Goal: Task Accomplishment & Management: Manage account settings

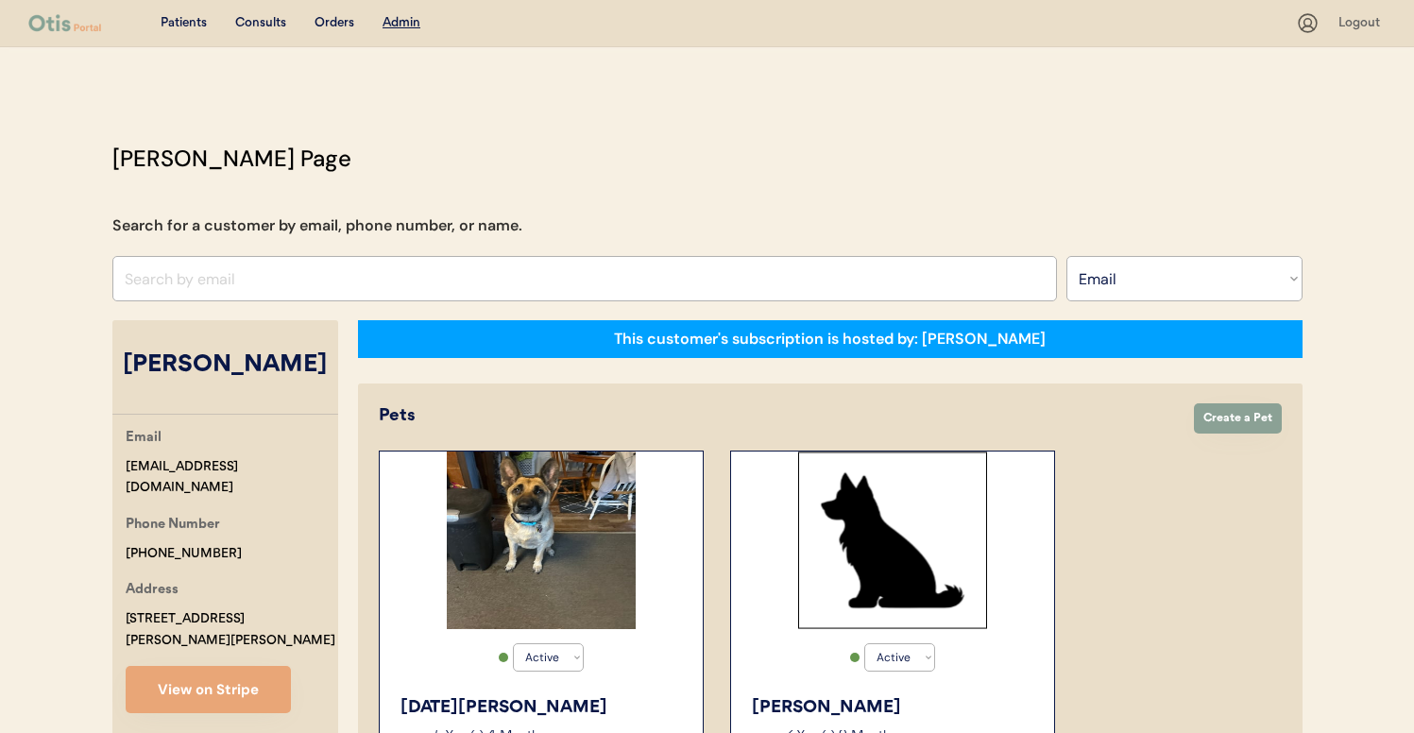
select select ""Email""
select select "true"
click at [1125, 278] on select "Search By Name Email Phone Number" at bounding box center [1184, 278] width 236 height 45
select select ""Name""
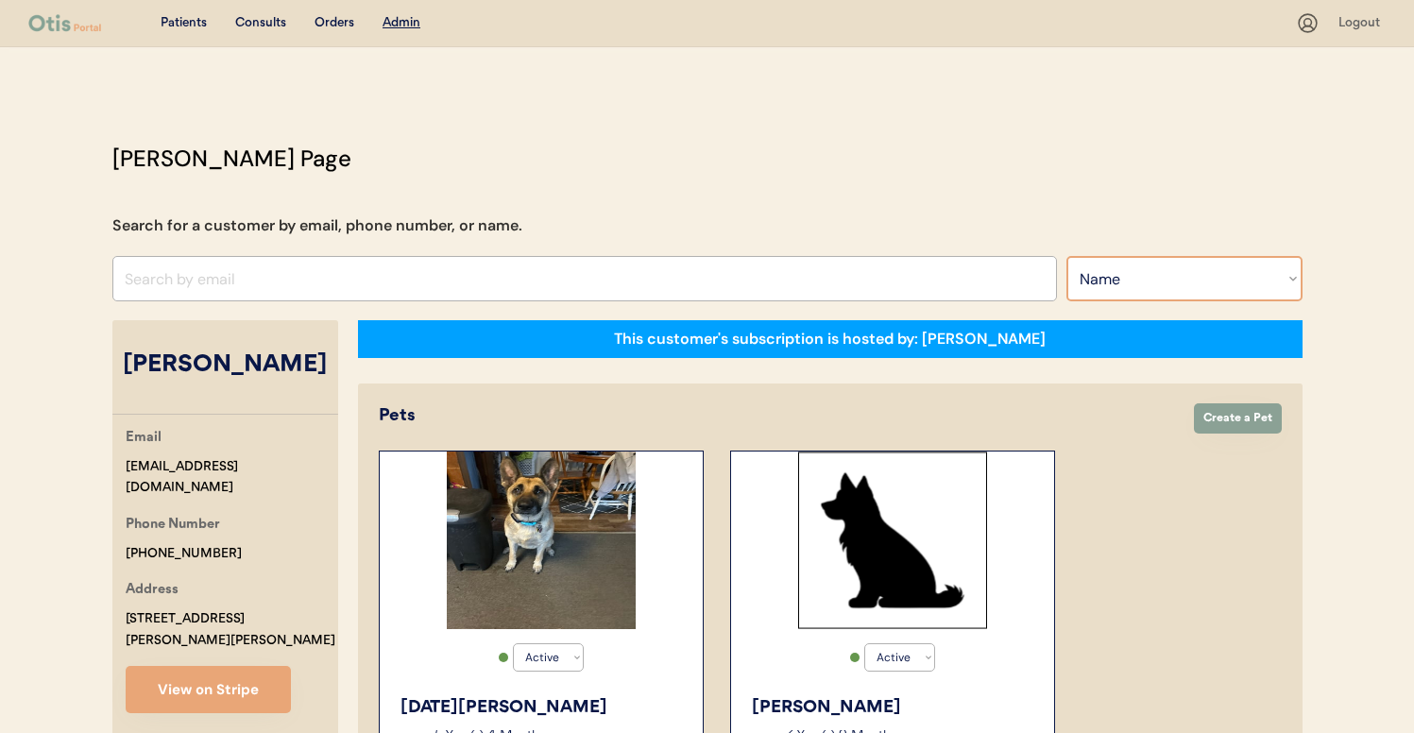
click at [1066, 256] on select "Search By Name Email Phone Number" at bounding box center [1184, 278] width 236 height 45
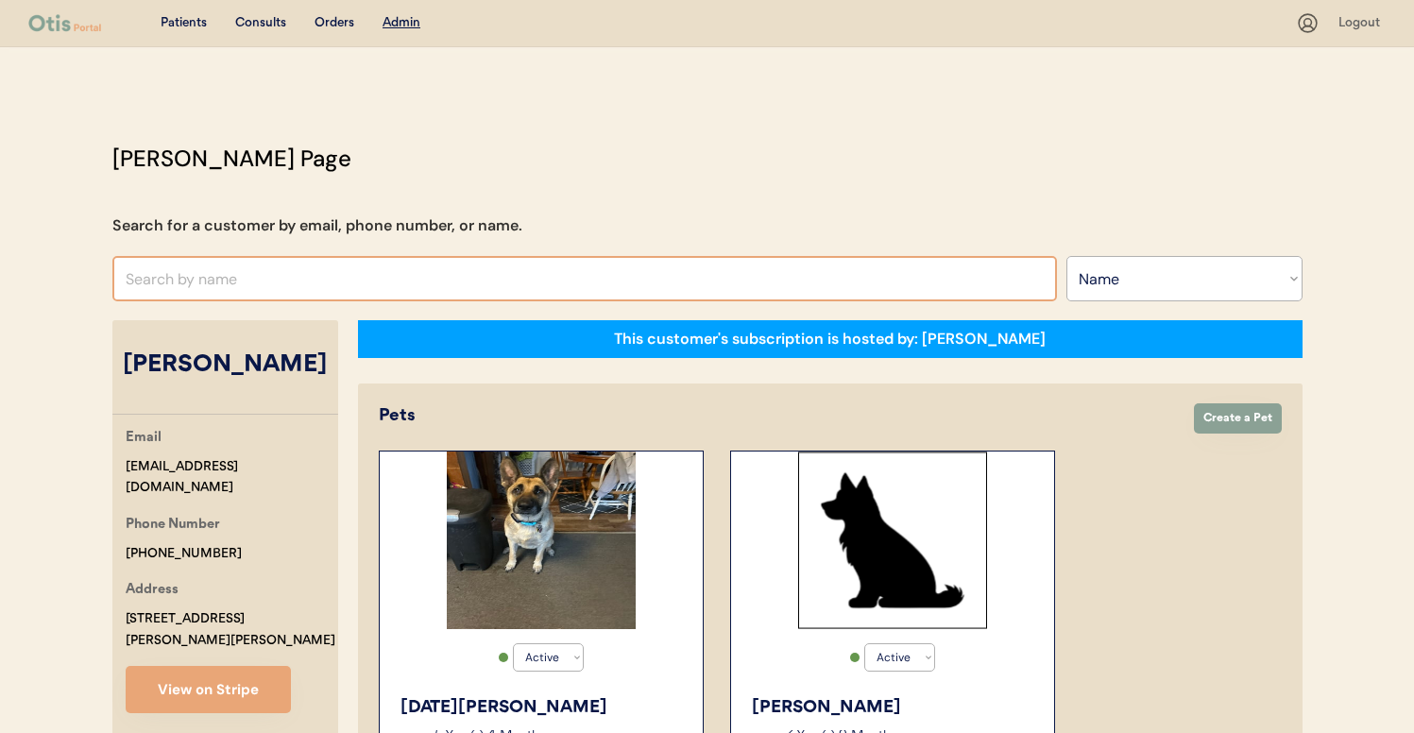
click at [840, 289] on input "text" at bounding box center [584, 278] width 944 height 45
type input "heather"
type input "heather Braley"
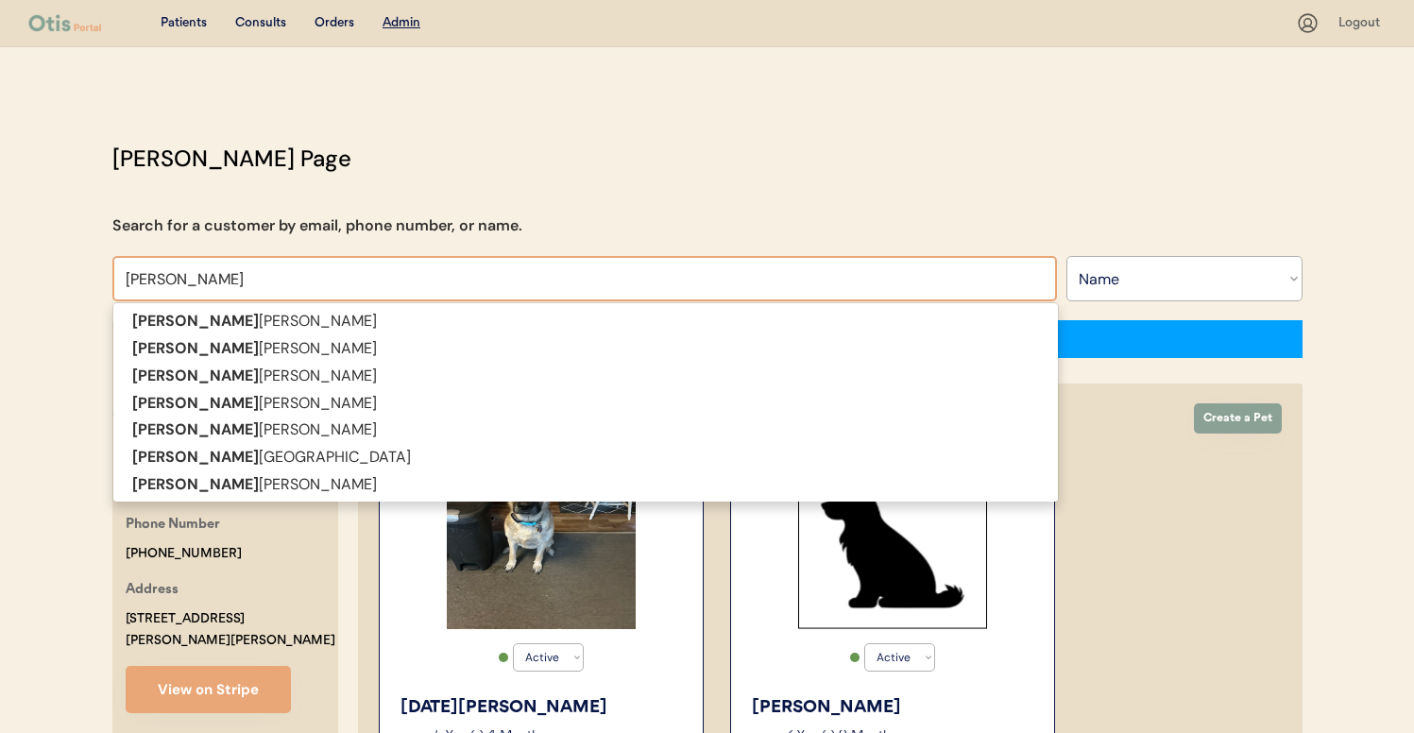
type input "heather"
type input "heather m"
type input "heather maxwell"
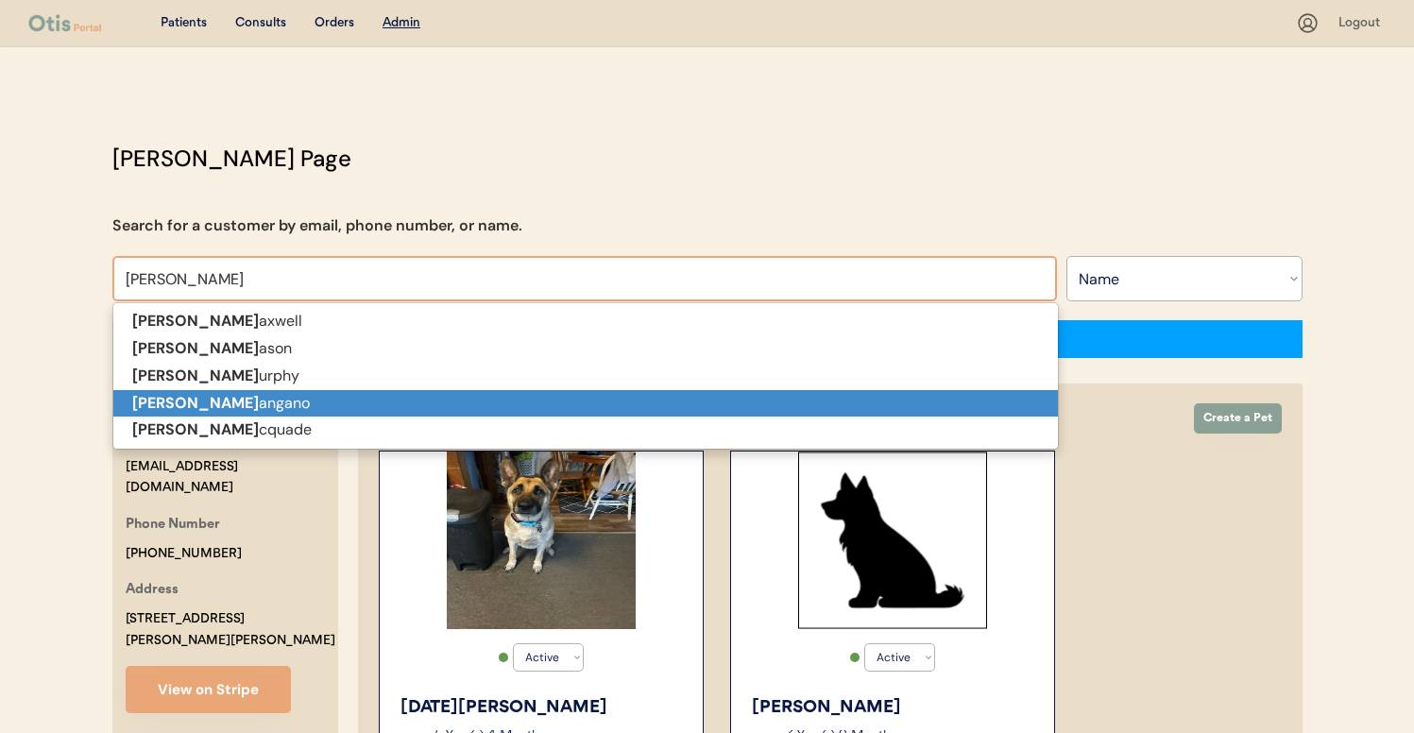
click at [653, 395] on p "Heather M angano" at bounding box center [585, 403] width 944 height 27
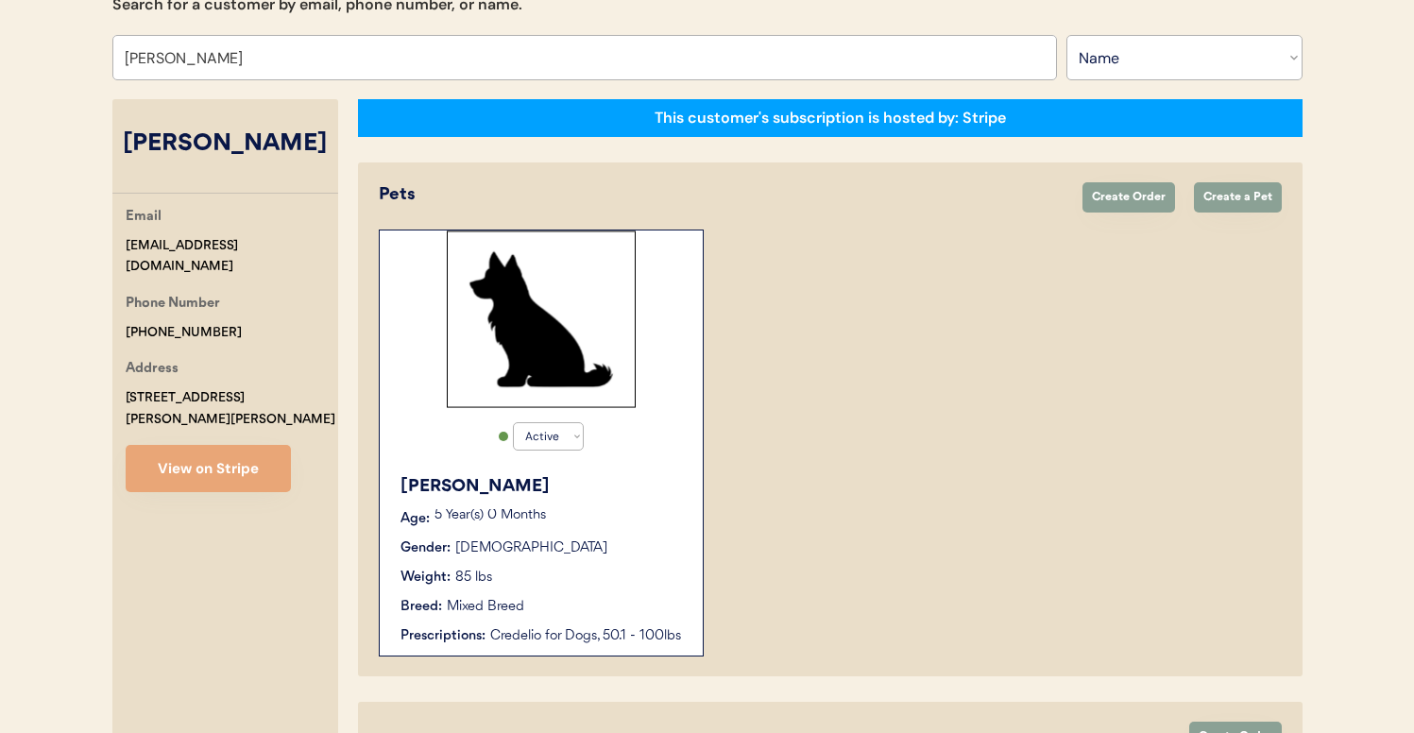
type input "[PERSON_NAME]"
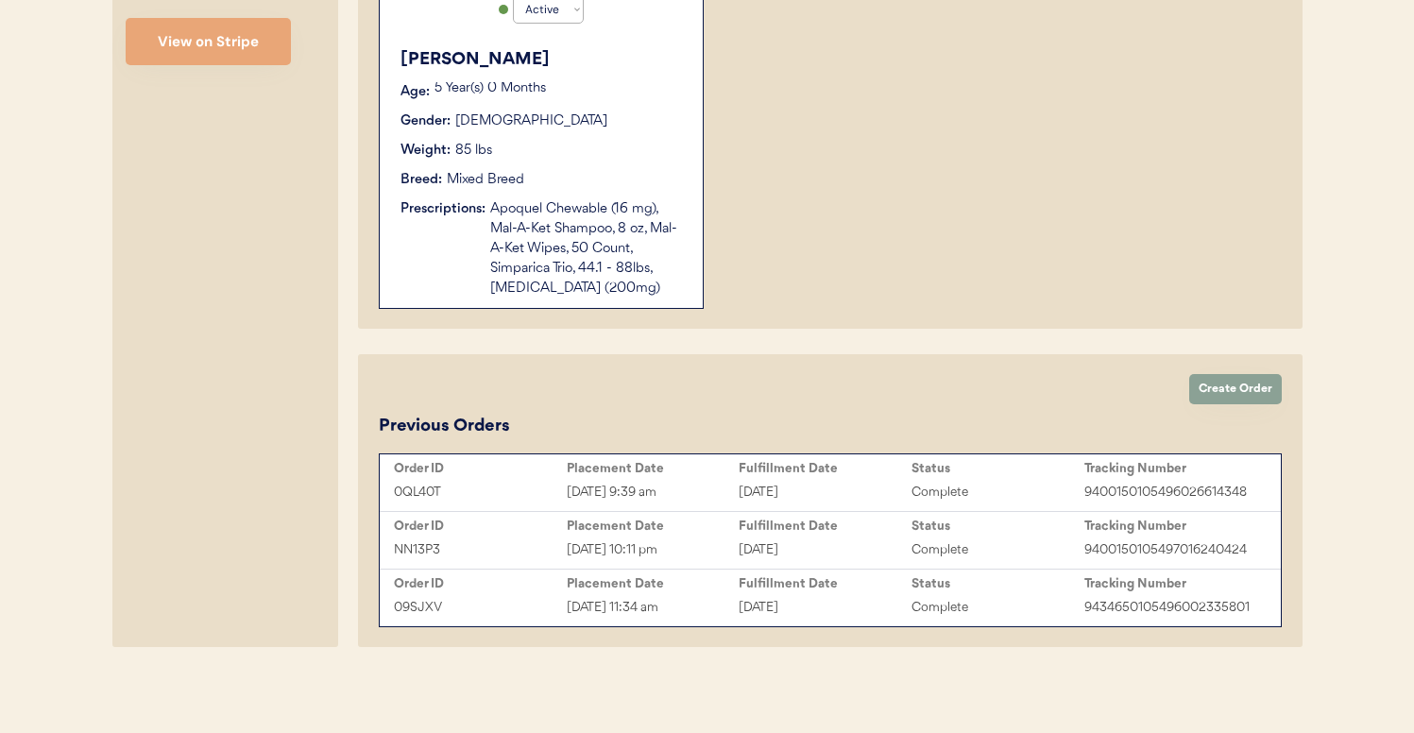
scroll to position [650, 0]
click at [484, 184] on div "Mixed Breed" at bounding box center [485, 178] width 77 height 20
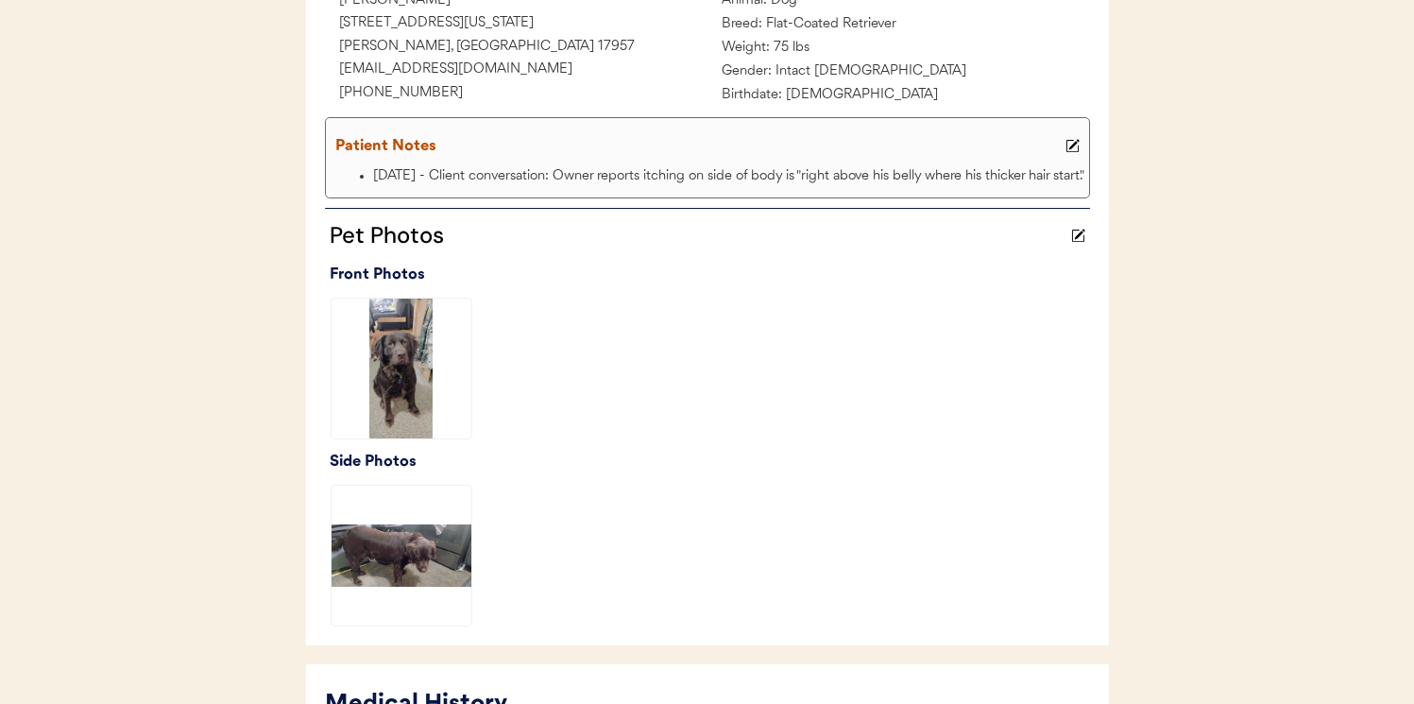
scroll to position [779, 0]
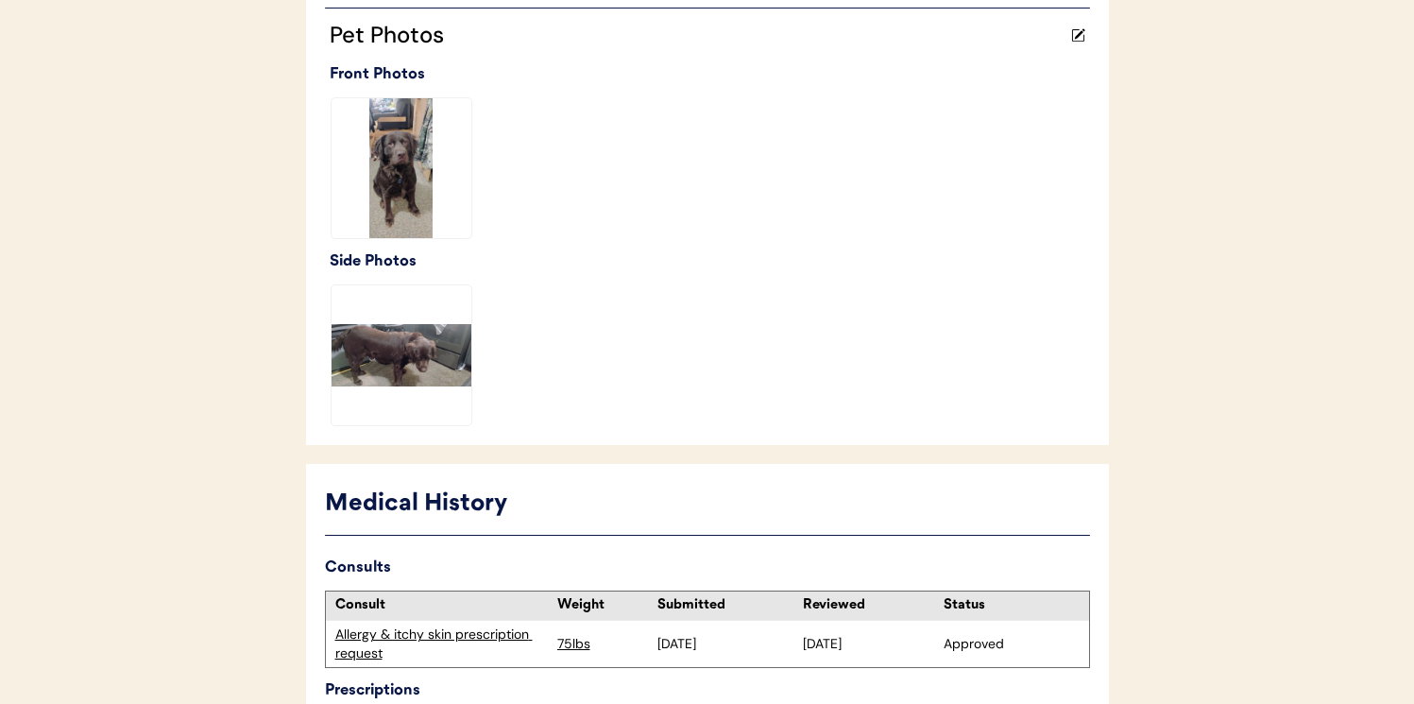
scroll to position [0, 0]
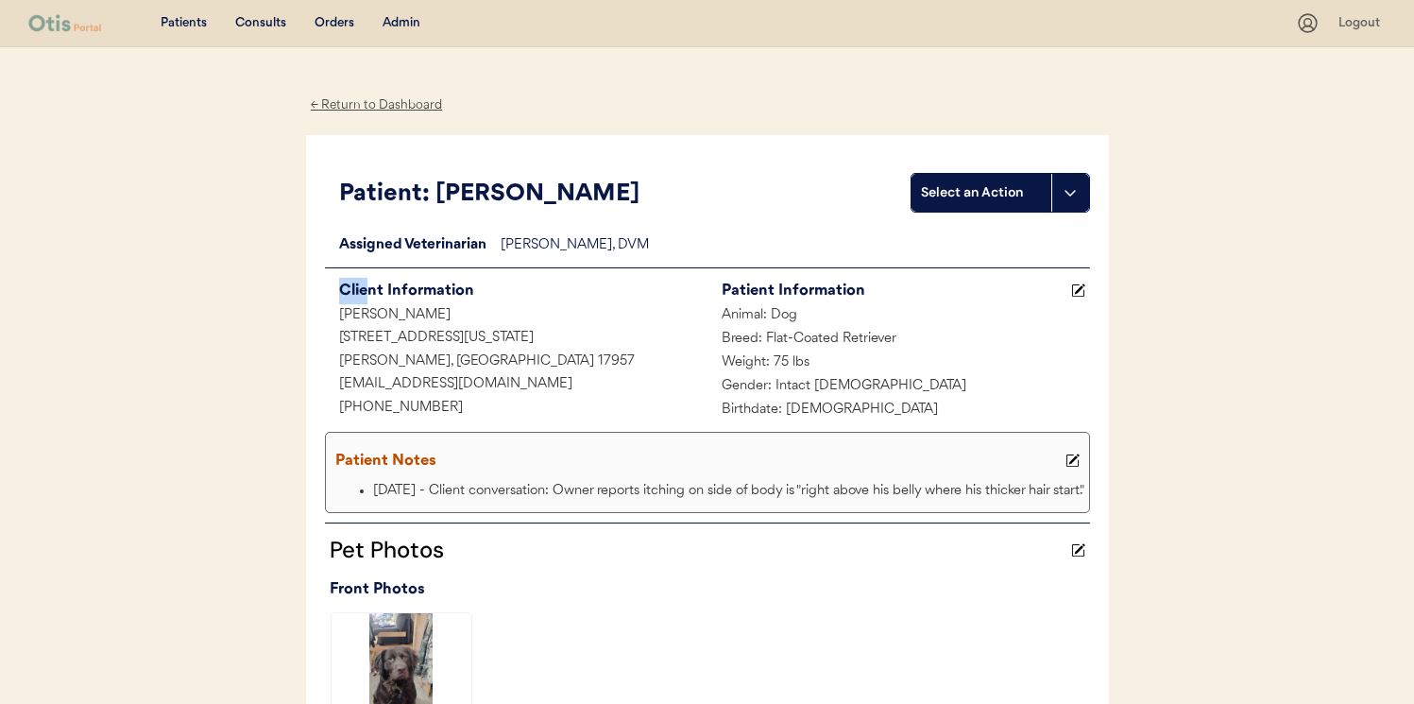
drag, startPoint x: 316, startPoint y: 301, endPoint x: 302, endPoint y: 301, distance: 14.2
drag, startPoint x: 482, startPoint y: 316, endPoint x: 293, endPoint y: 319, distance: 188.9
copy div "Chuck Promenesky"
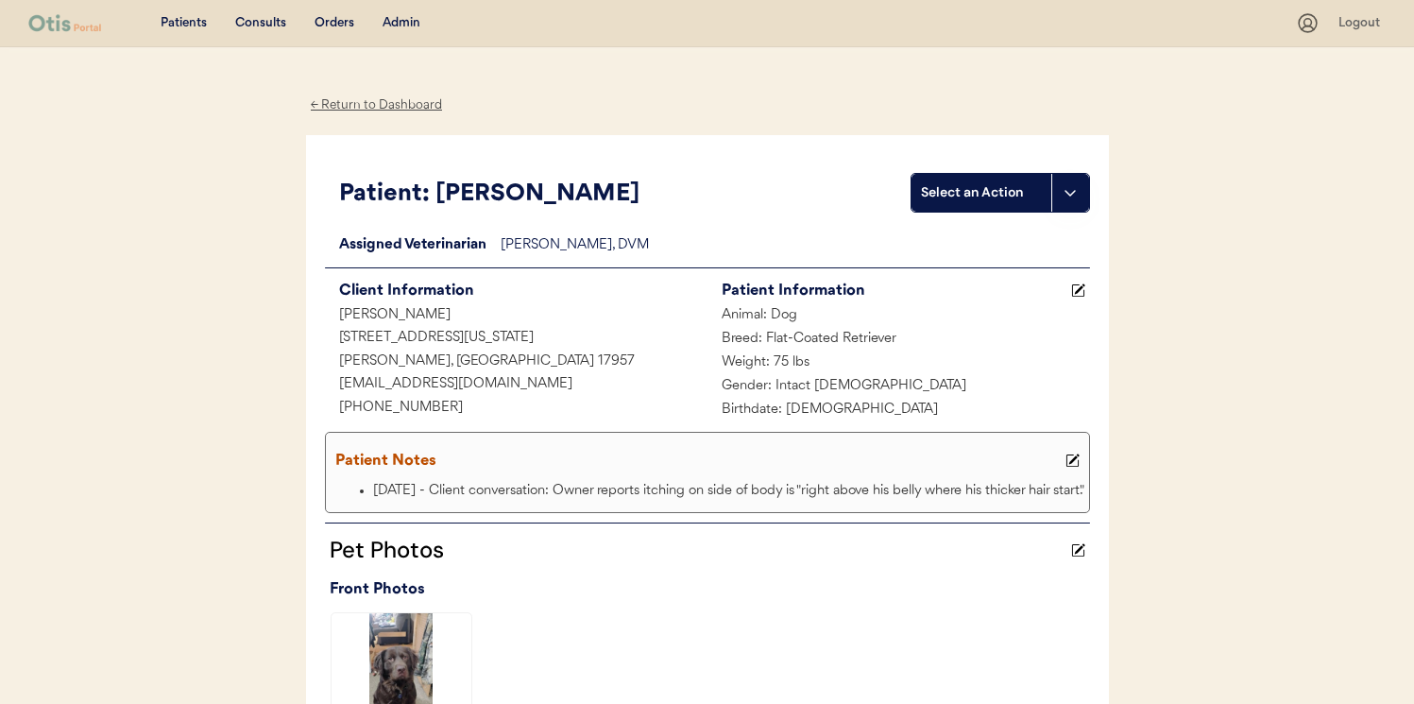
click at [404, 30] on div "Admin" at bounding box center [401, 23] width 38 height 19
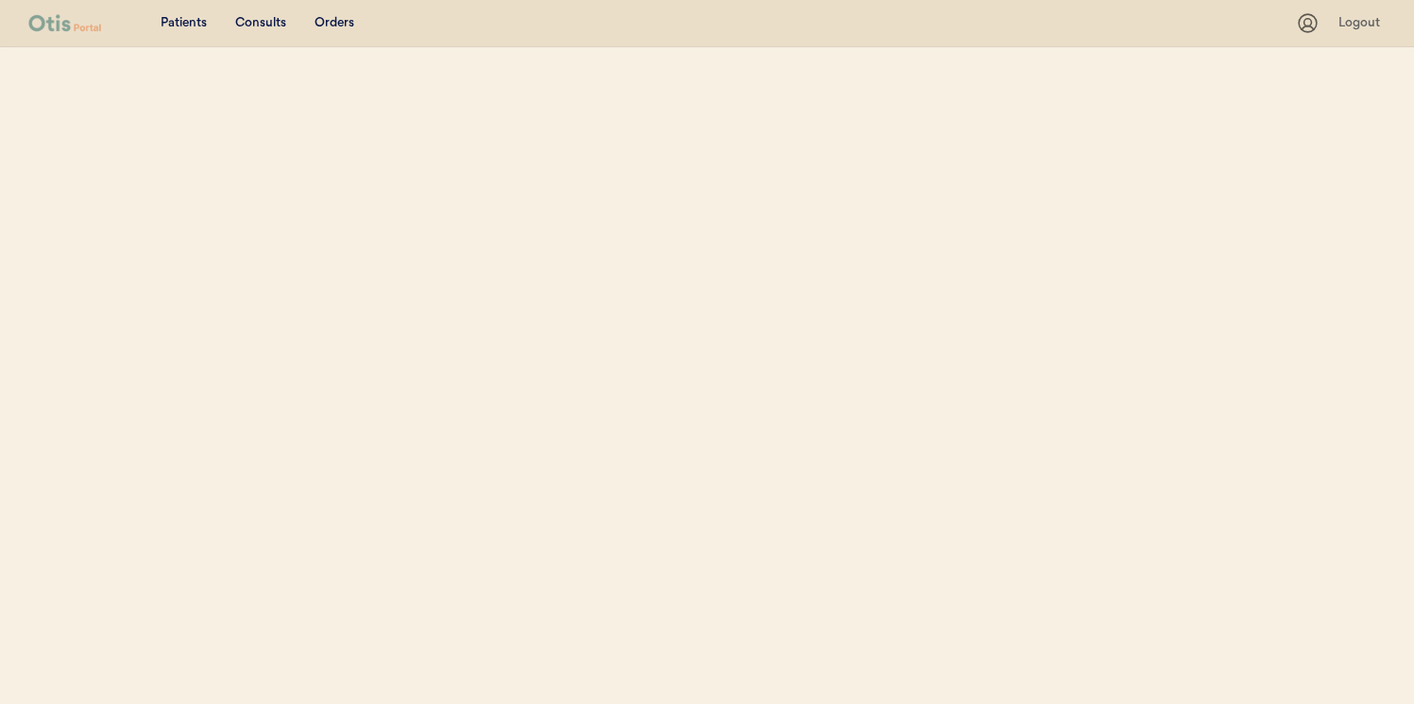
select select ""Email""
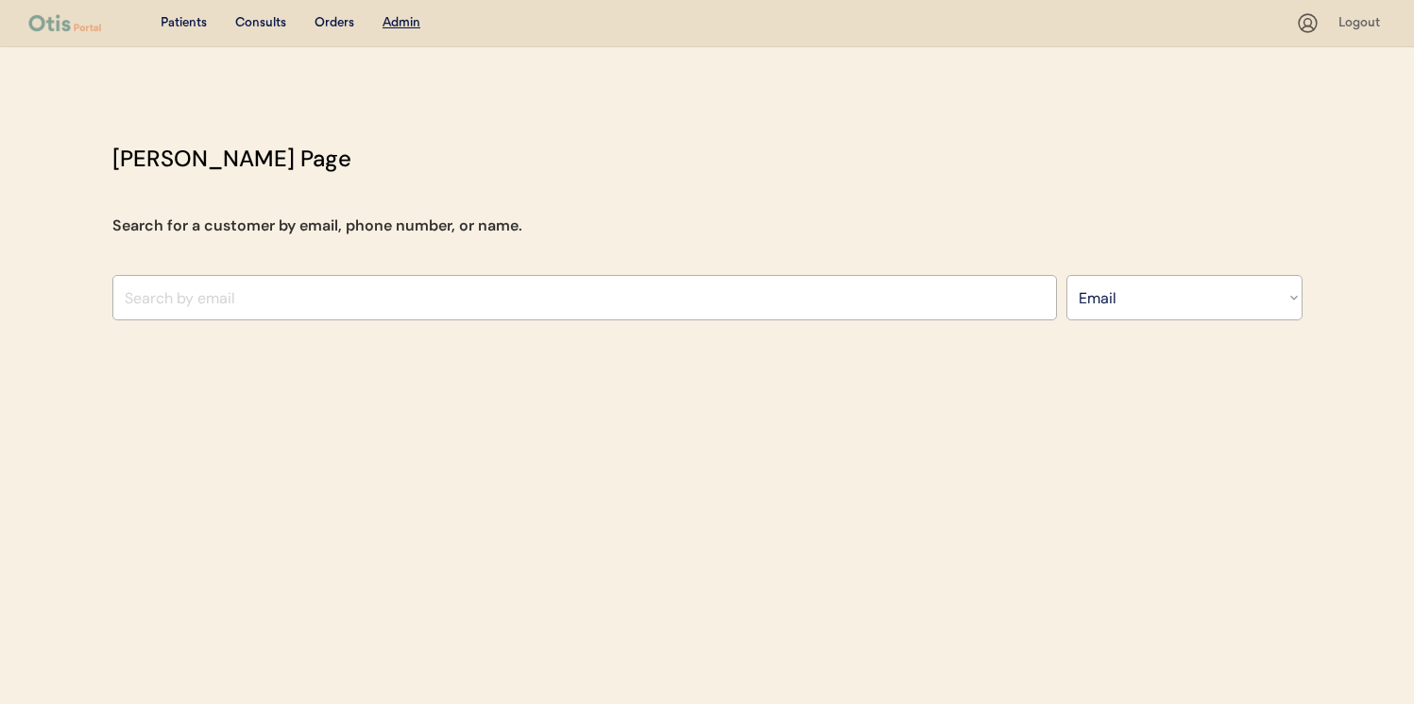
click at [161, 283] on input "input" at bounding box center [584, 297] width 944 height 45
paste input "Chuck Promenesky"
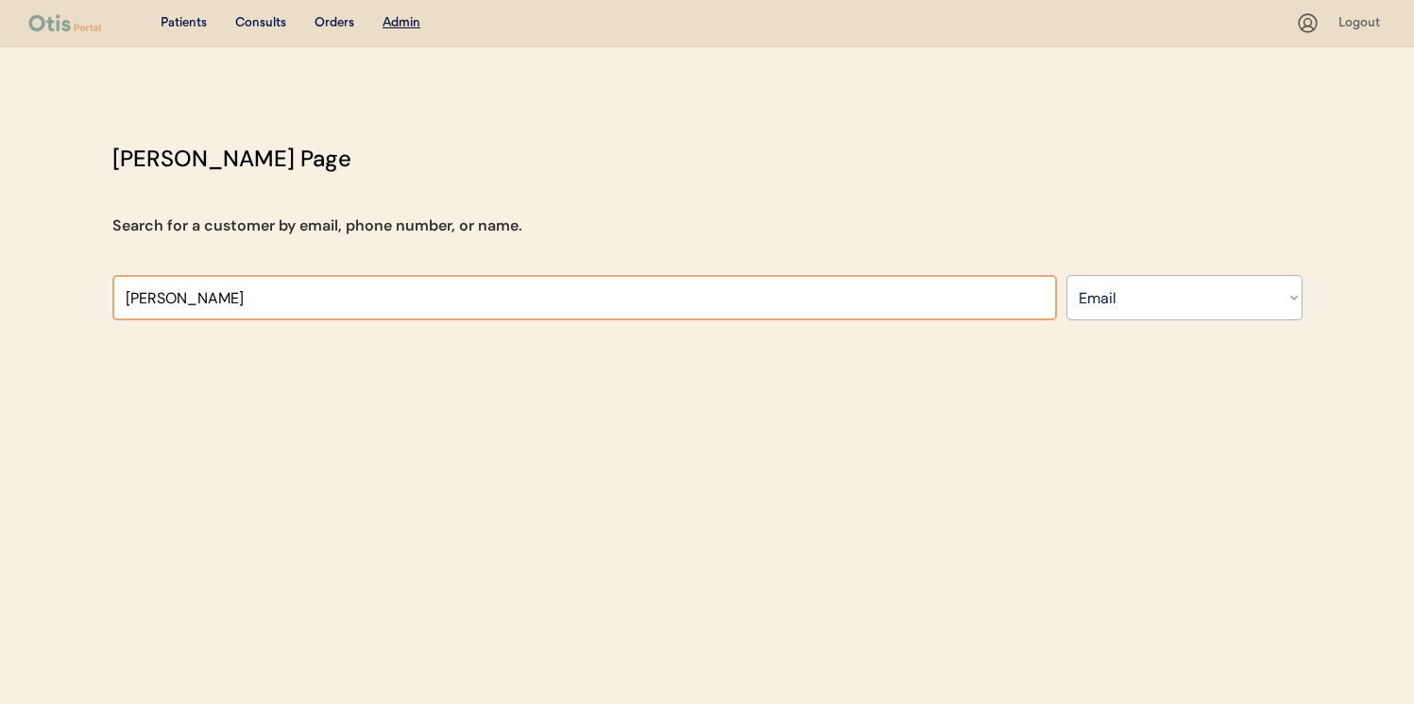
type input "Chuck Promenesky"
click at [1126, 287] on select "Search By Name Email Phone Number" at bounding box center [1184, 297] width 236 height 45
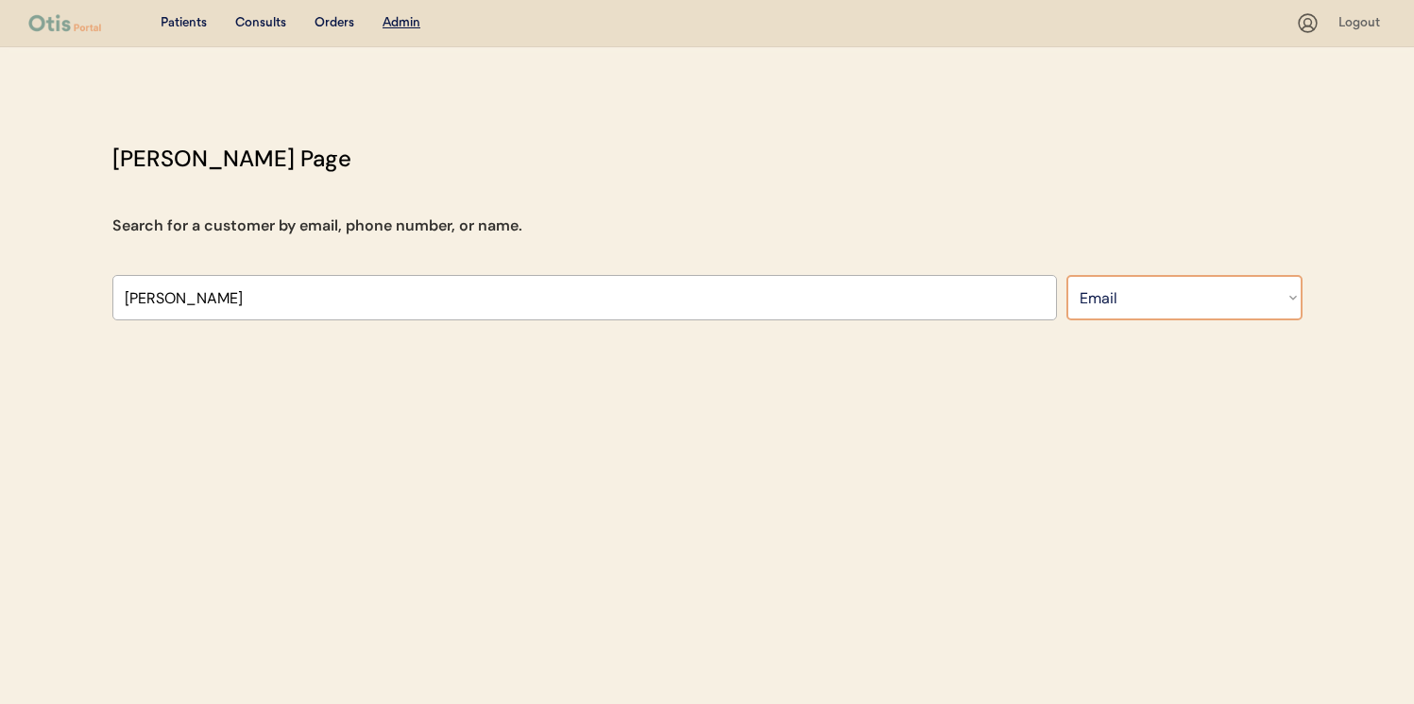
select select ""Name""
click at [1066, 275] on select "Search By Name Email Phone Number" at bounding box center [1184, 297] width 236 height 45
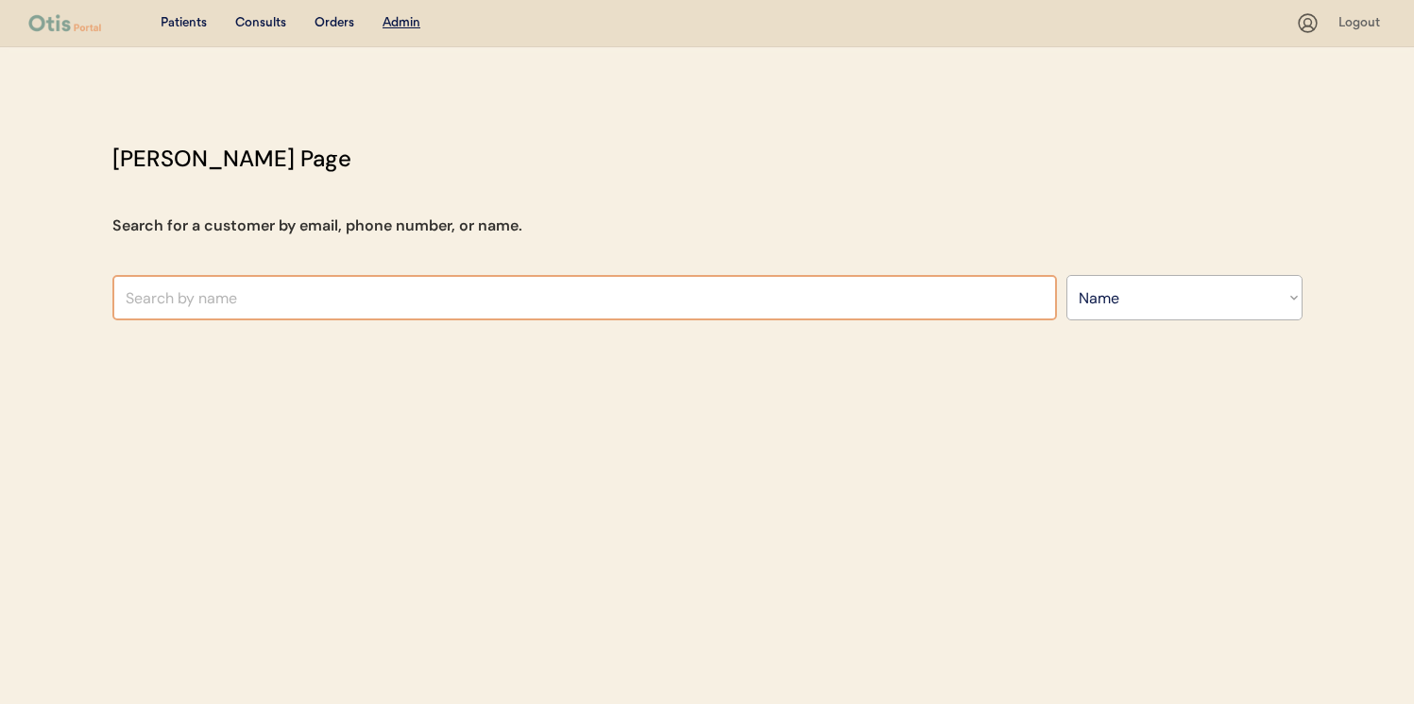
click at [375, 280] on input "text" at bounding box center [584, 297] width 944 height 45
paste input "Chuck Promenesky"
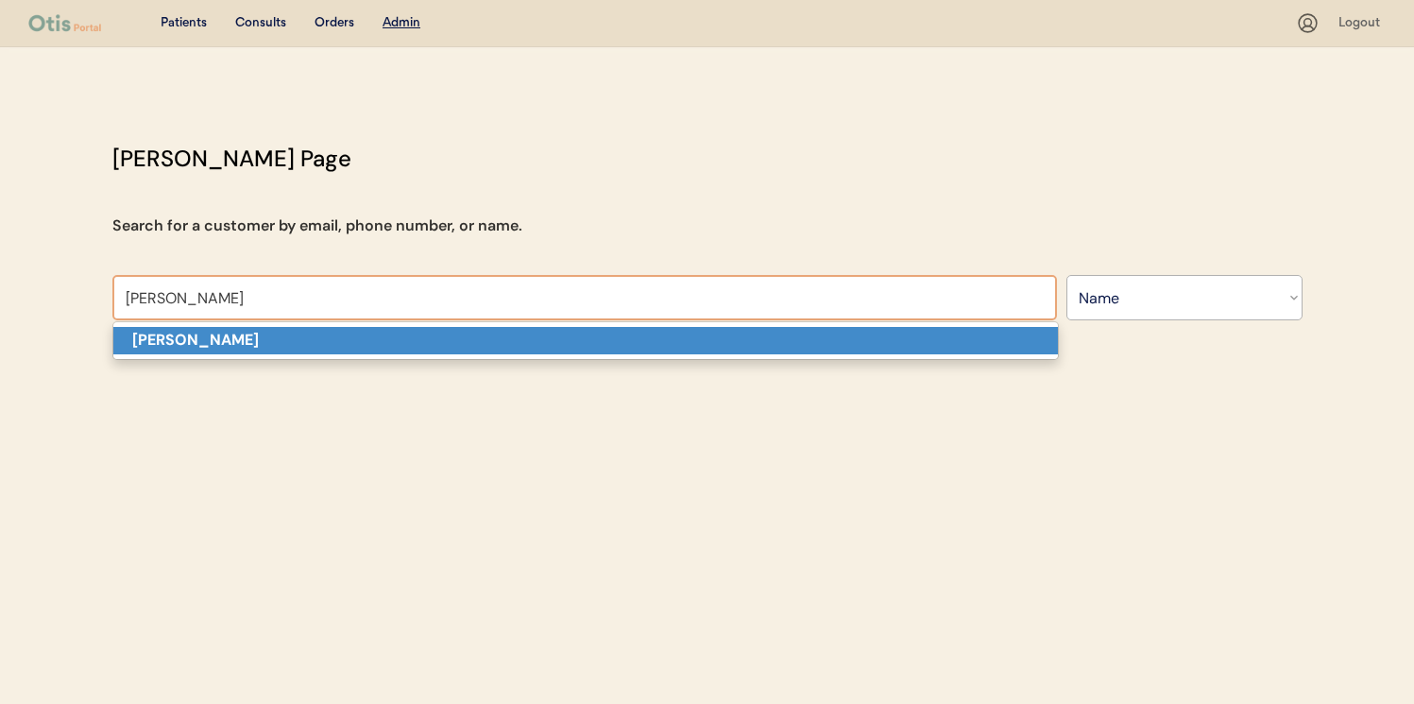
click at [323, 333] on p "Chuck promenesky" at bounding box center [585, 340] width 944 height 27
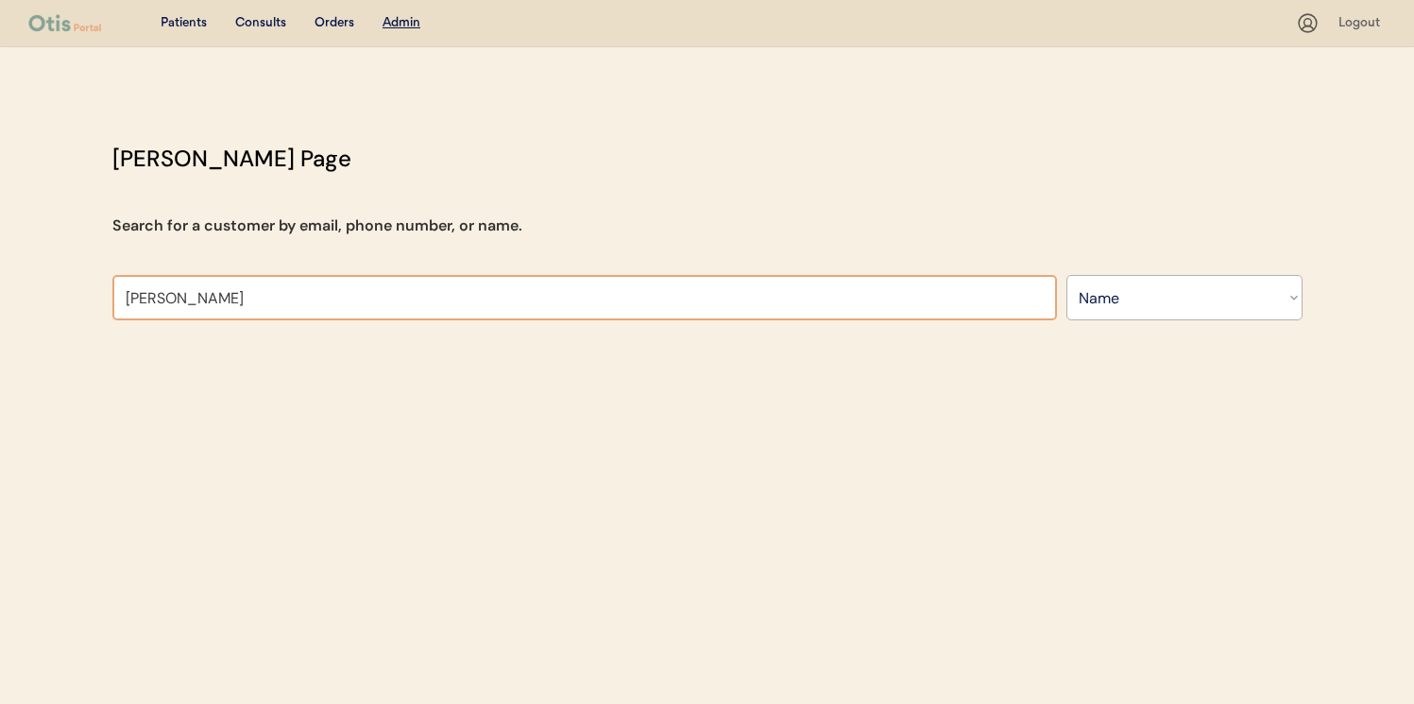
type input "Chuck promenesky"
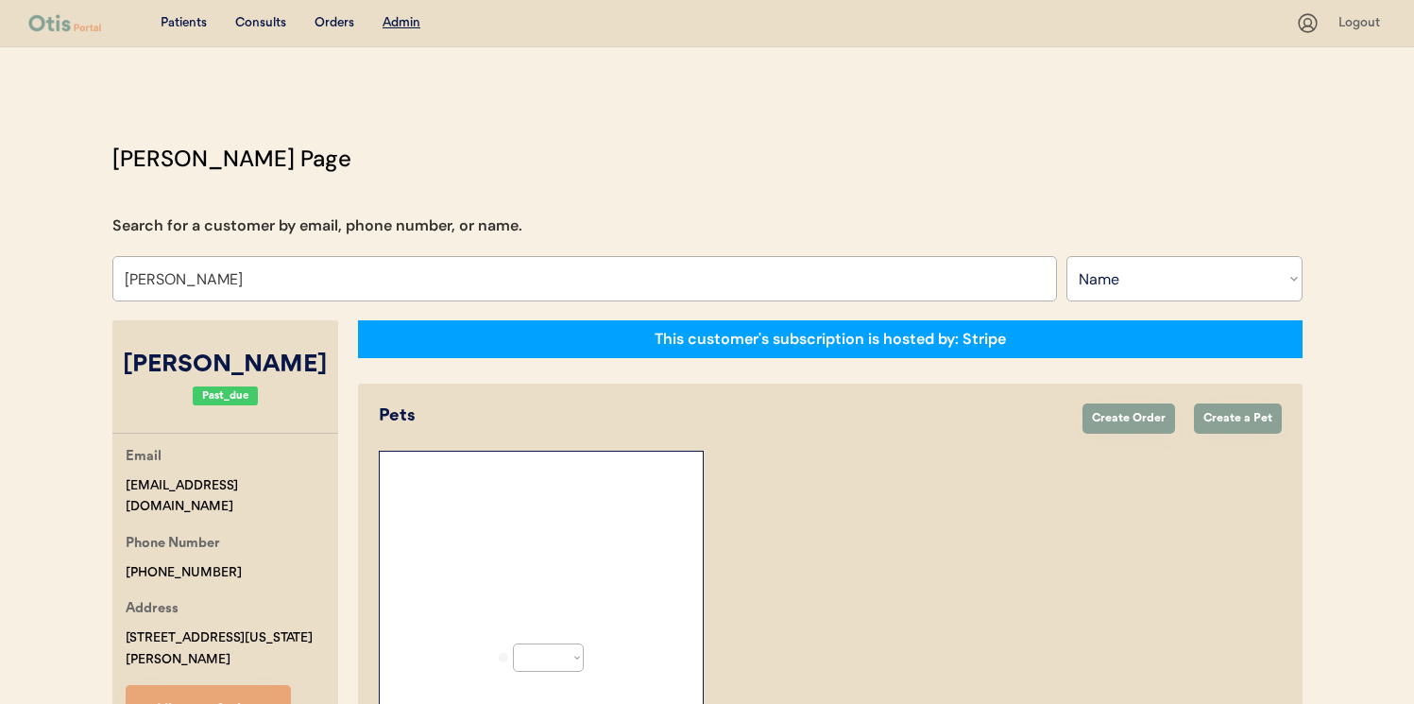
click at [316, 305] on div "Otis Admin Page Search for a customer by email, phone number, or name. Chuck pr…" at bounding box center [707, 511] width 1228 height 739
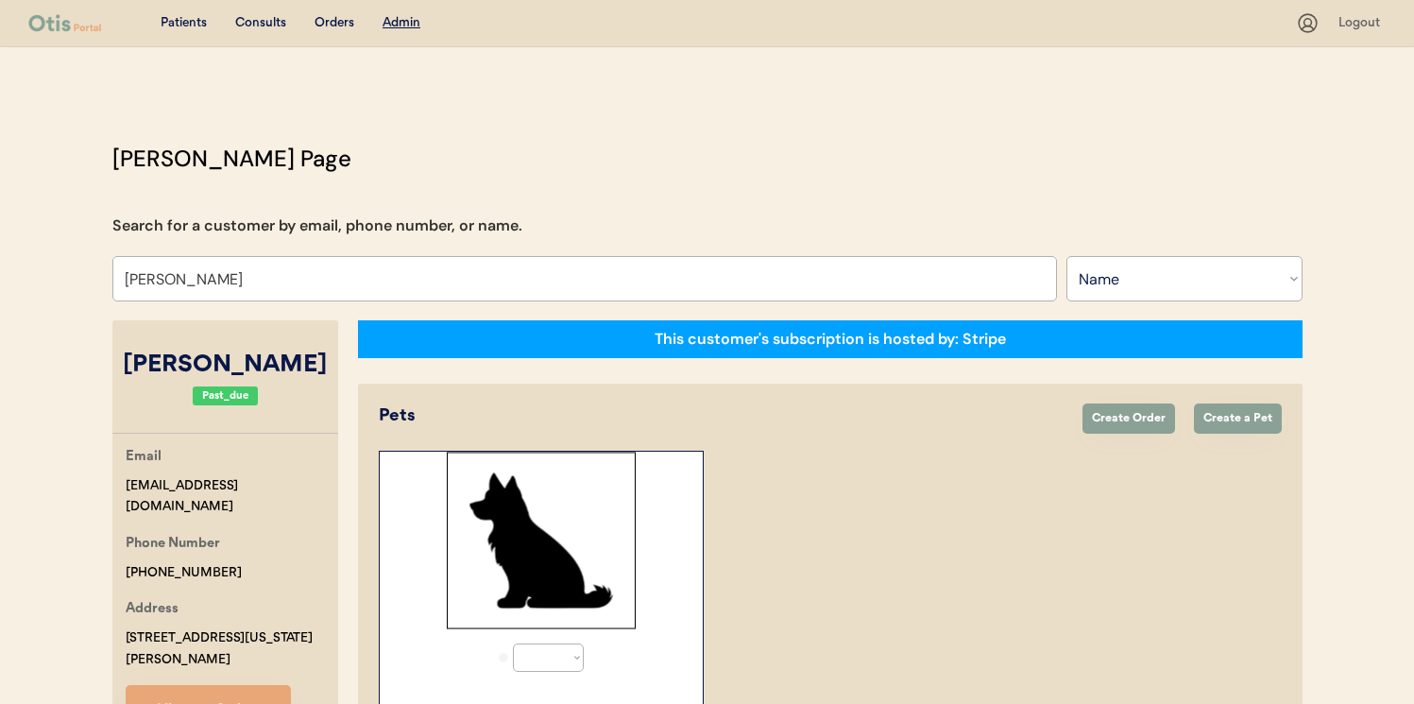
select select "true"
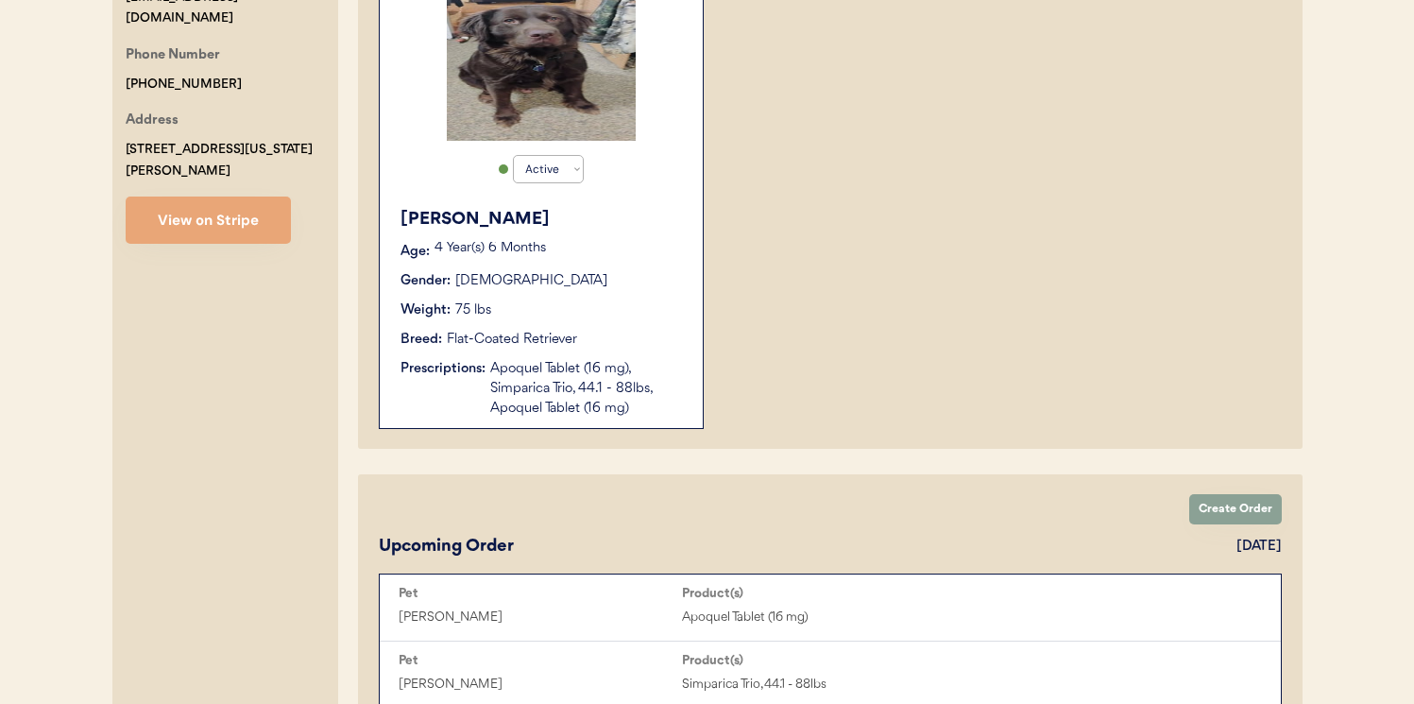
scroll to position [488, 0]
click at [217, 206] on button "View on Stripe" at bounding box center [208, 219] width 165 height 47
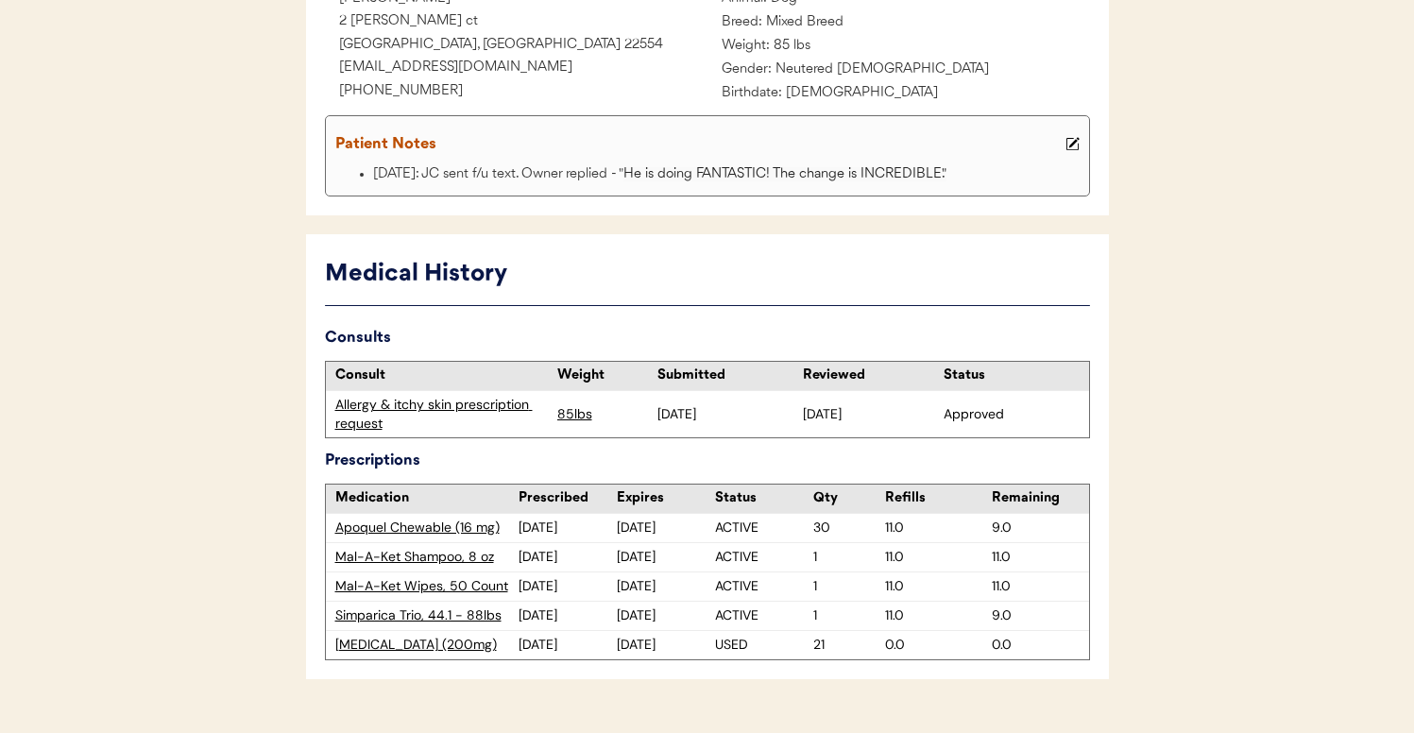
scroll to position [357, 0]
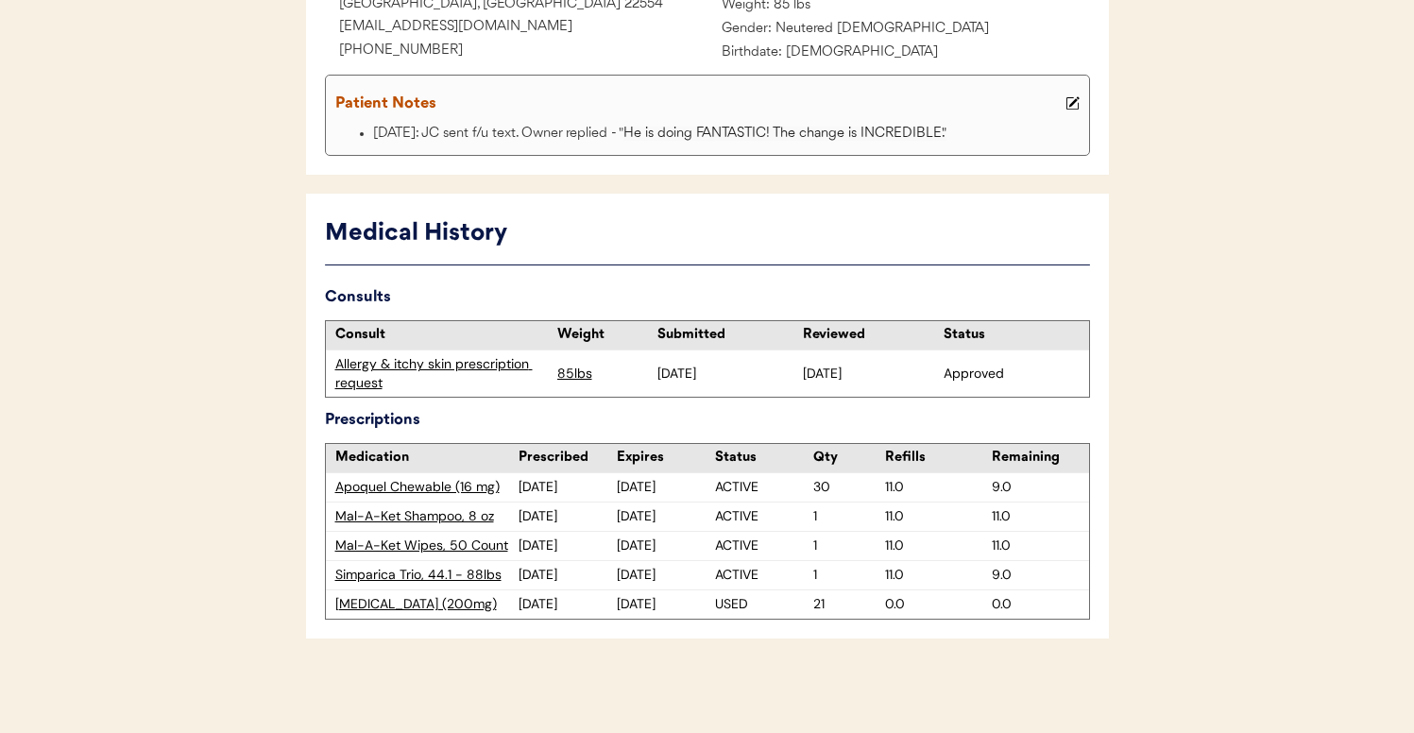
click at [416, 365] on div "Allergy & itchy skin prescription request" at bounding box center [441, 373] width 212 height 37
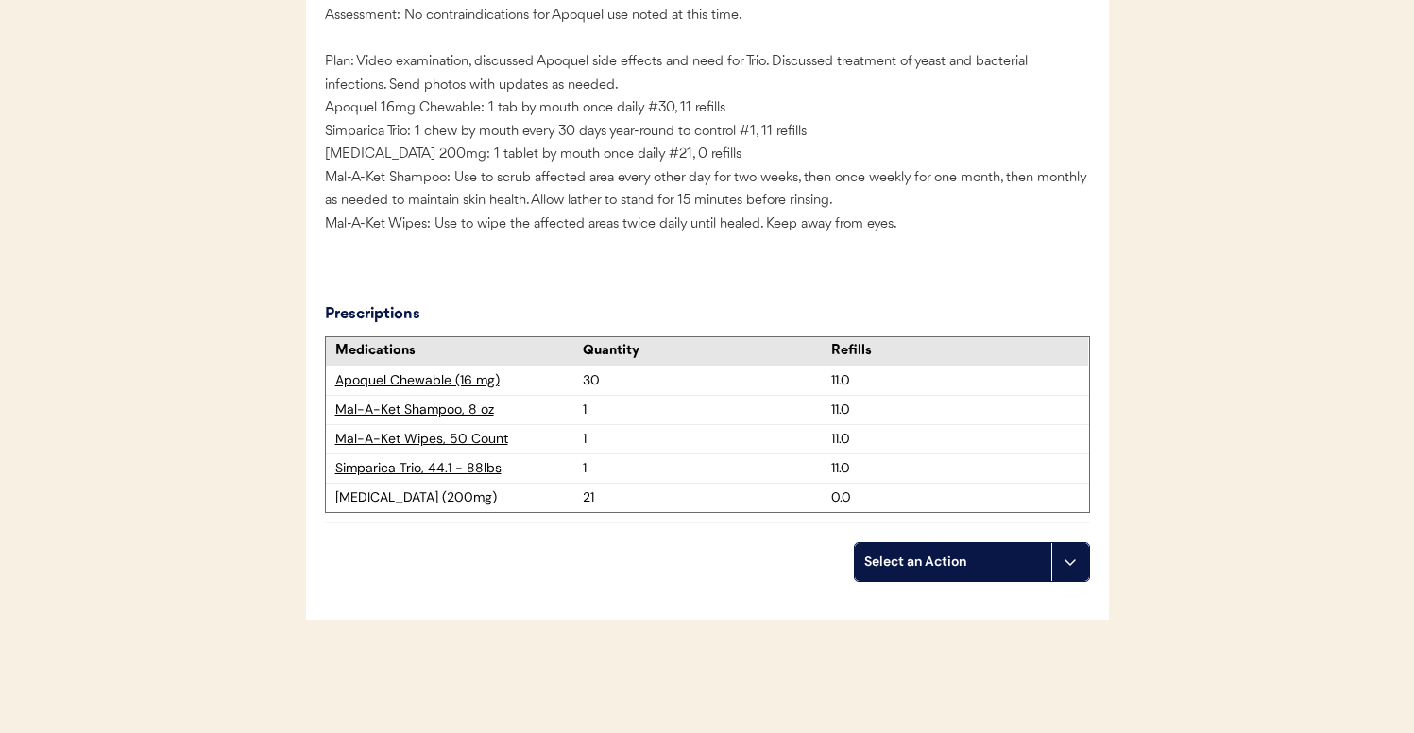
scroll to position [3266, 0]
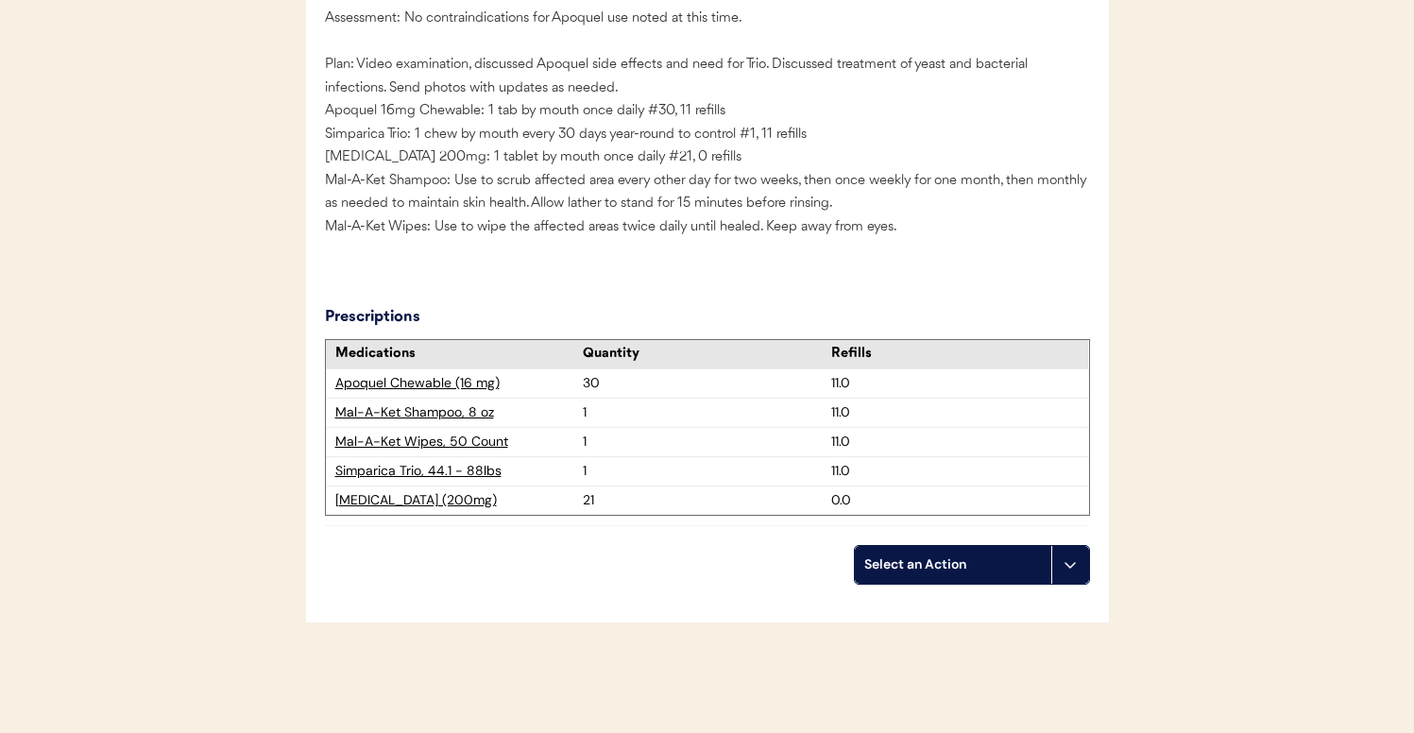
click at [444, 393] on div "Apoquel Chewable (16 mg)" at bounding box center [458, 383] width 247 height 19
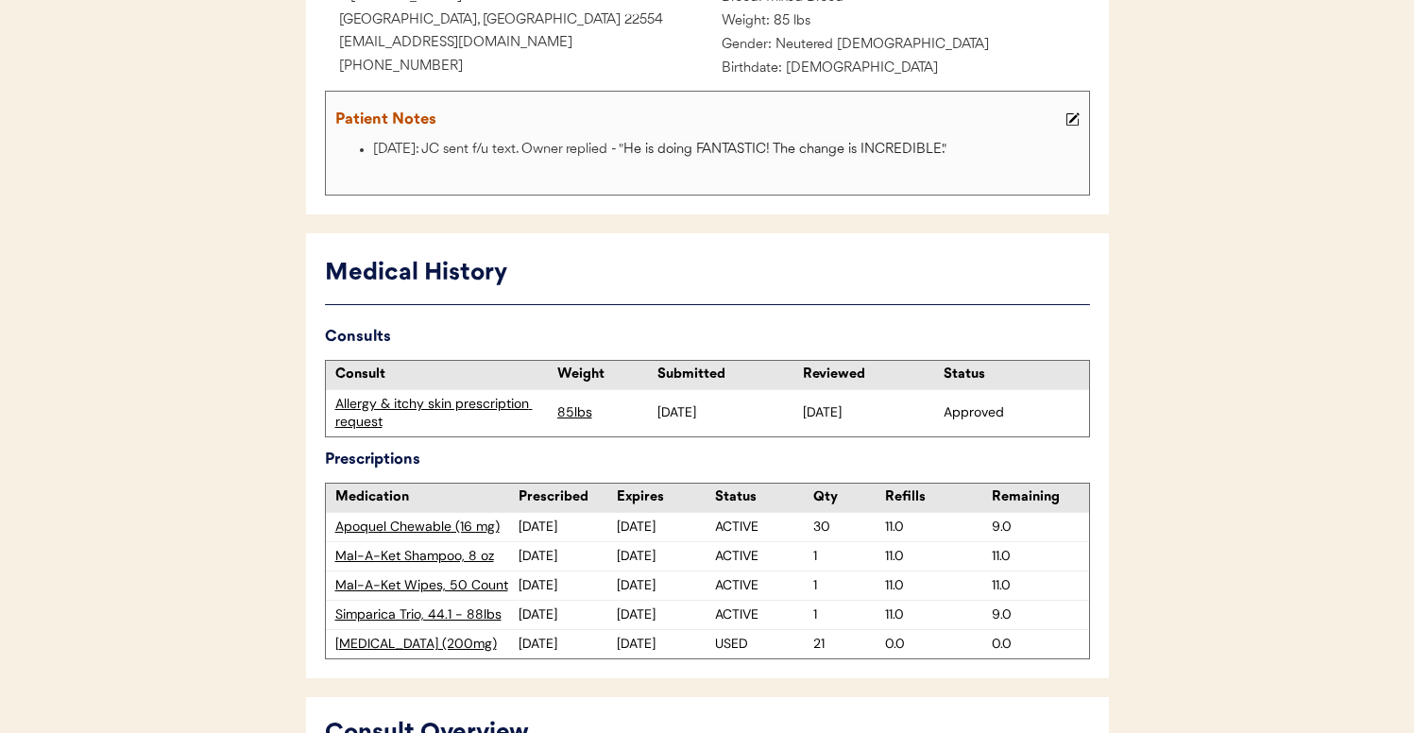
scroll to position [315, 0]
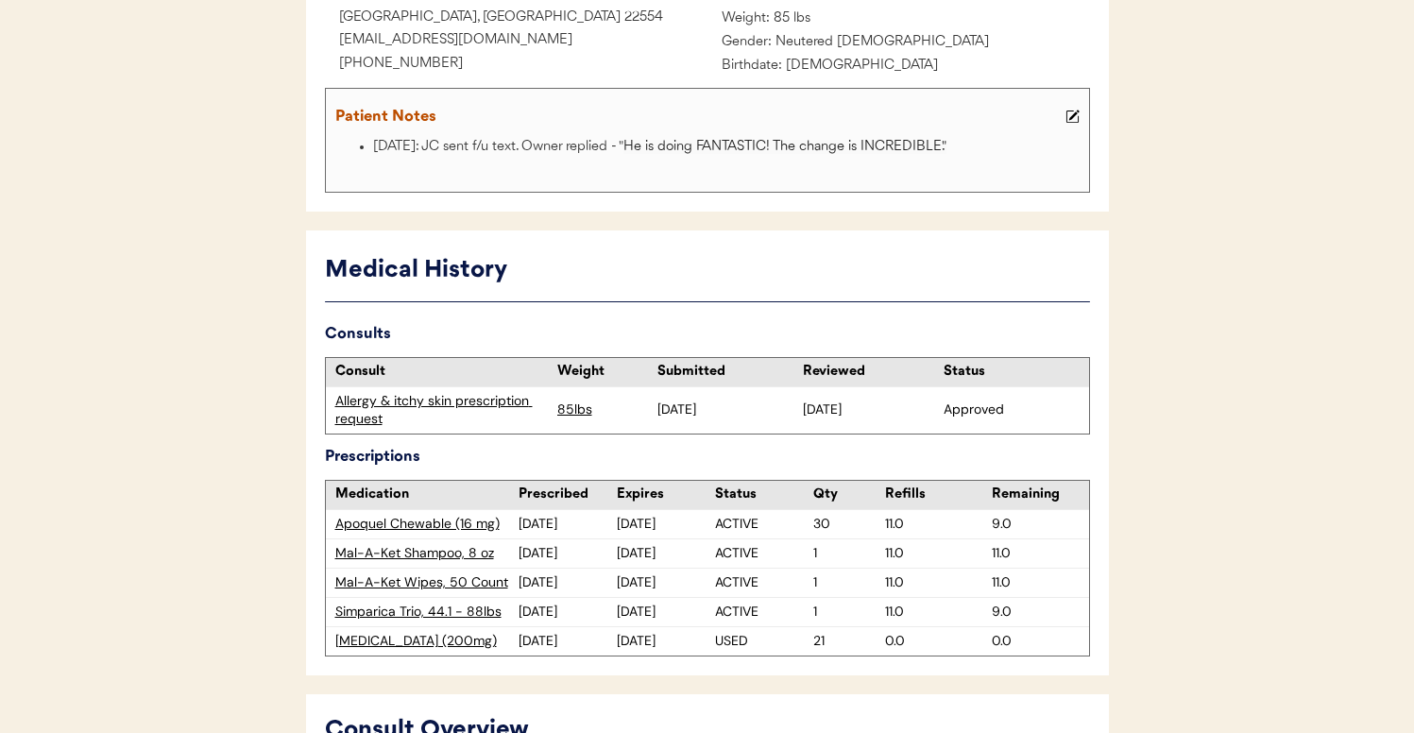
click at [481, 411] on div "Allergy & itchy skin prescription request" at bounding box center [441, 410] width 212 height 37
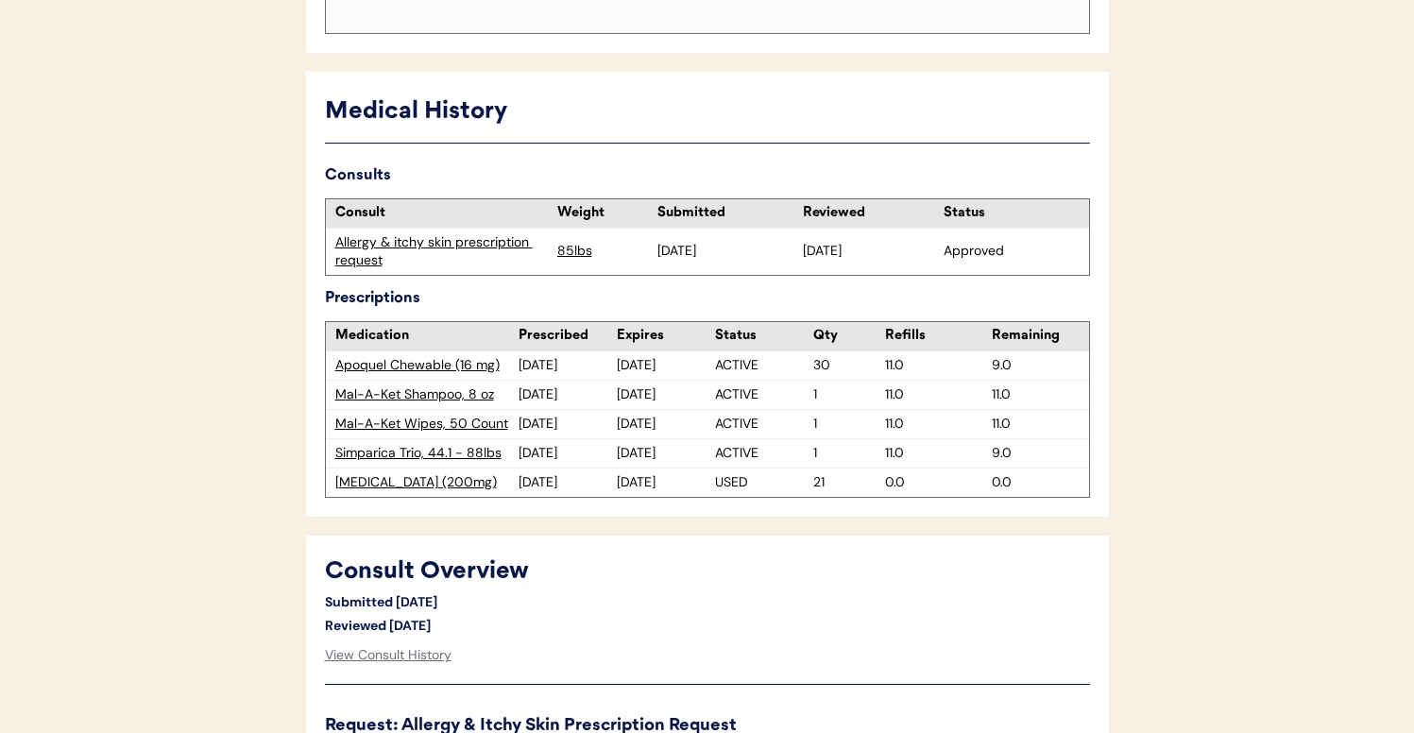
scroll to position [0, 0]
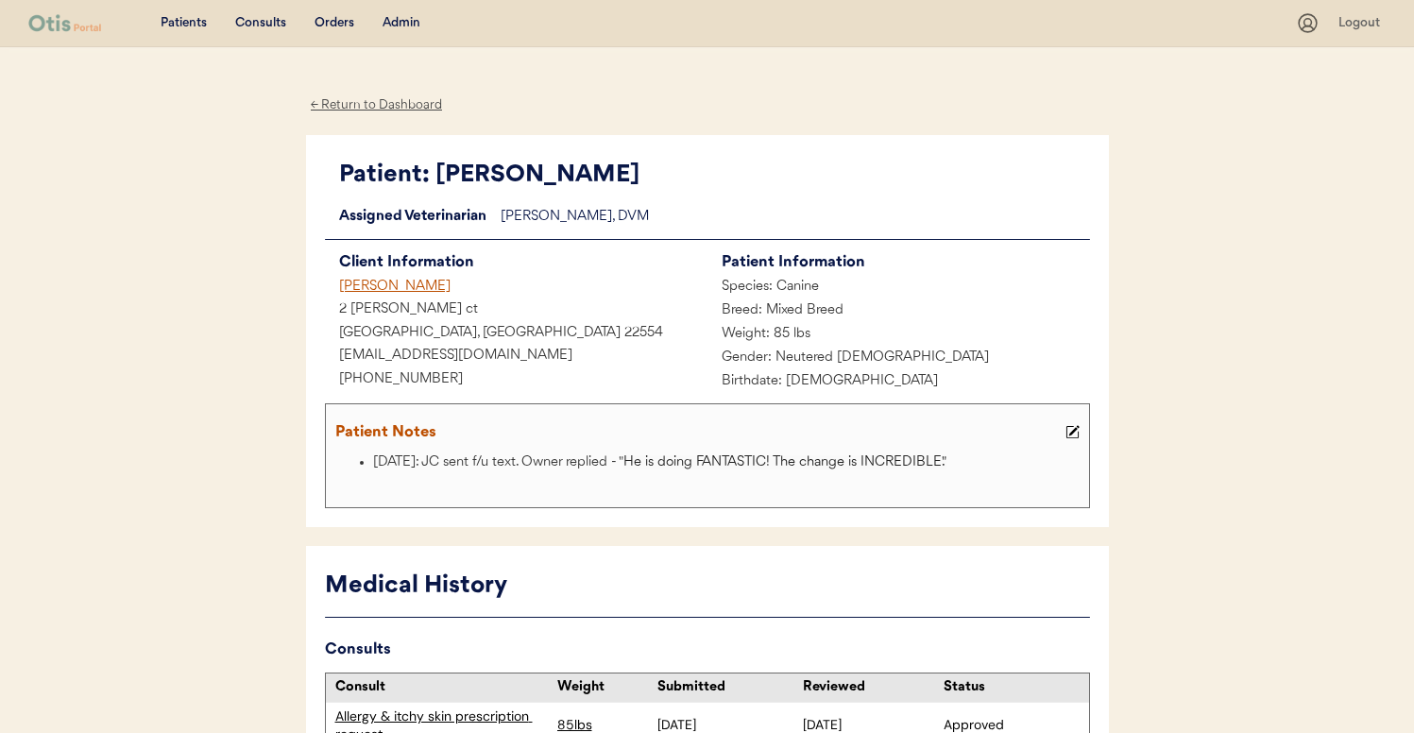
click at [404, 287] on div "[PERSON_NAME]" at bounding box center [516, 288] width 382 height 24
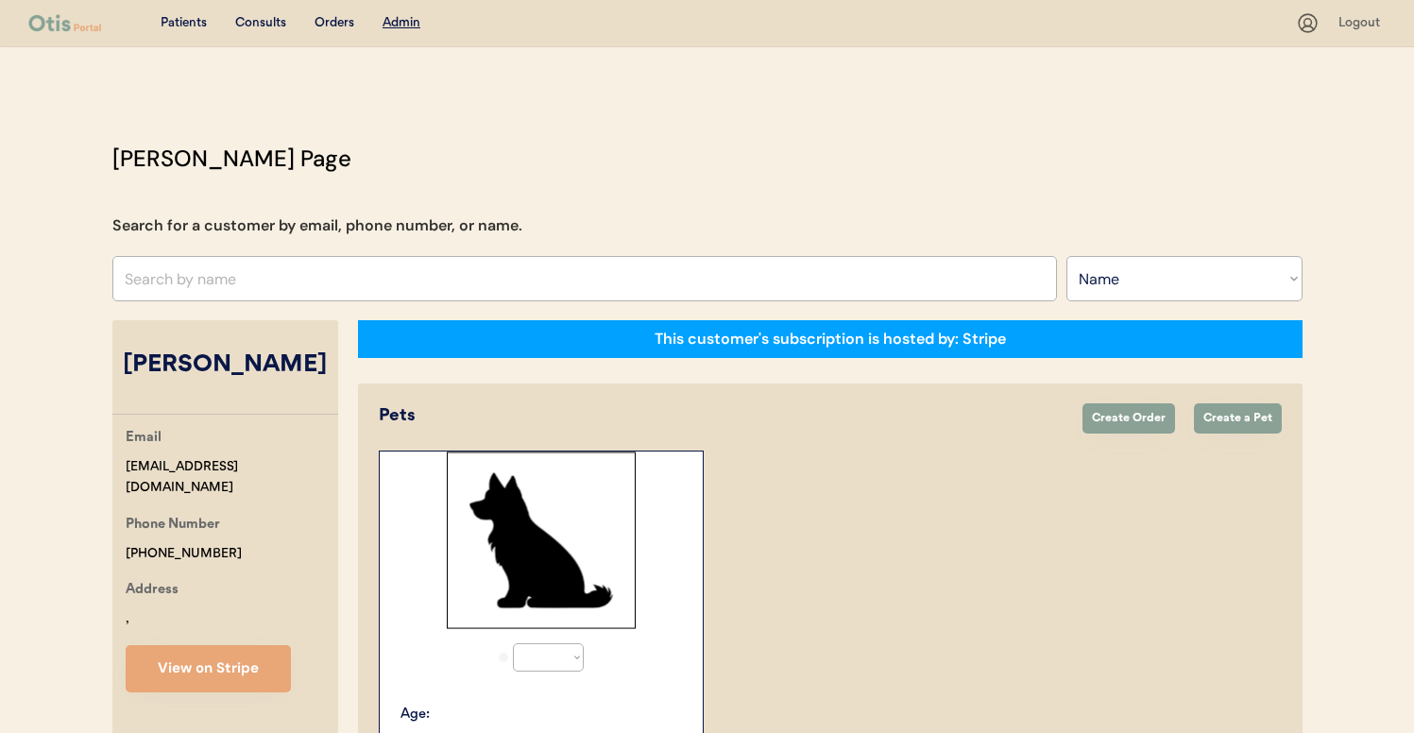
select select ""Name""
select select "true"
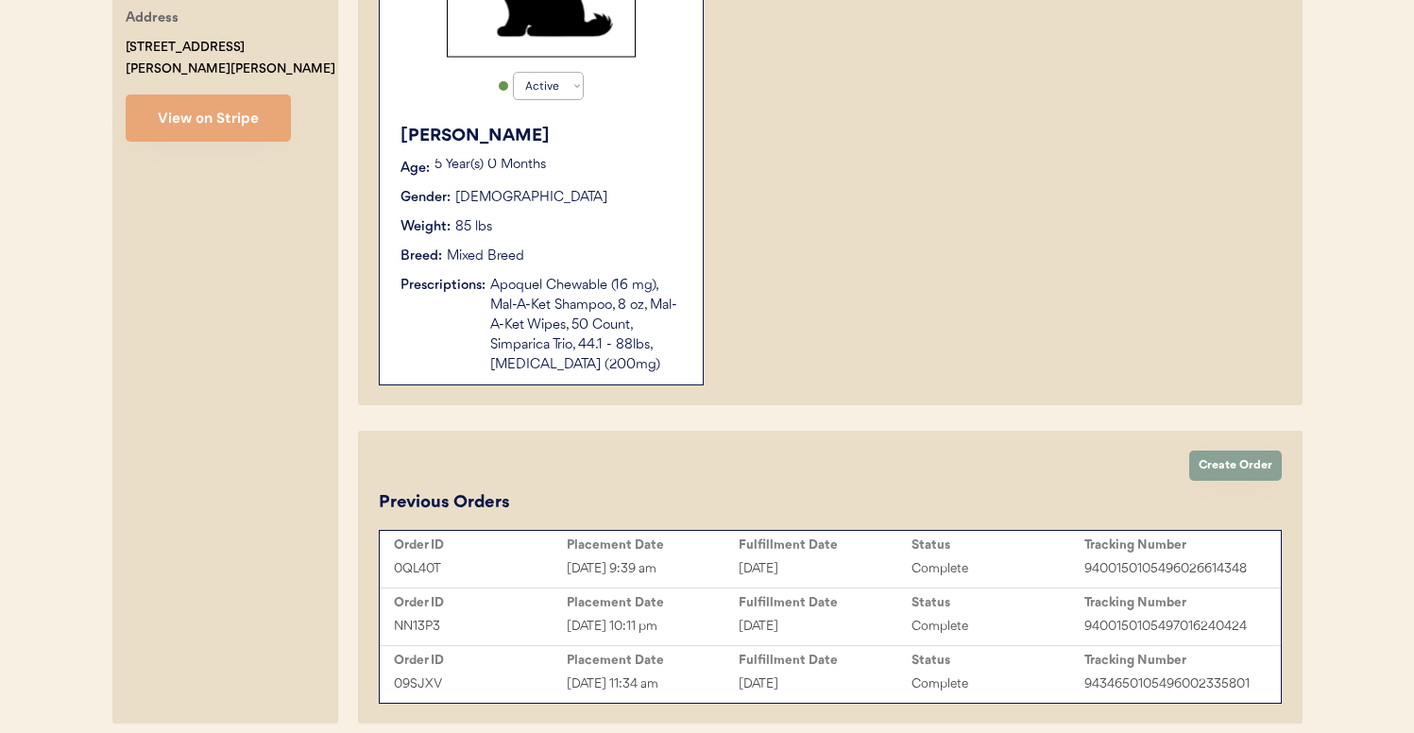
scroll to position [650, 0]
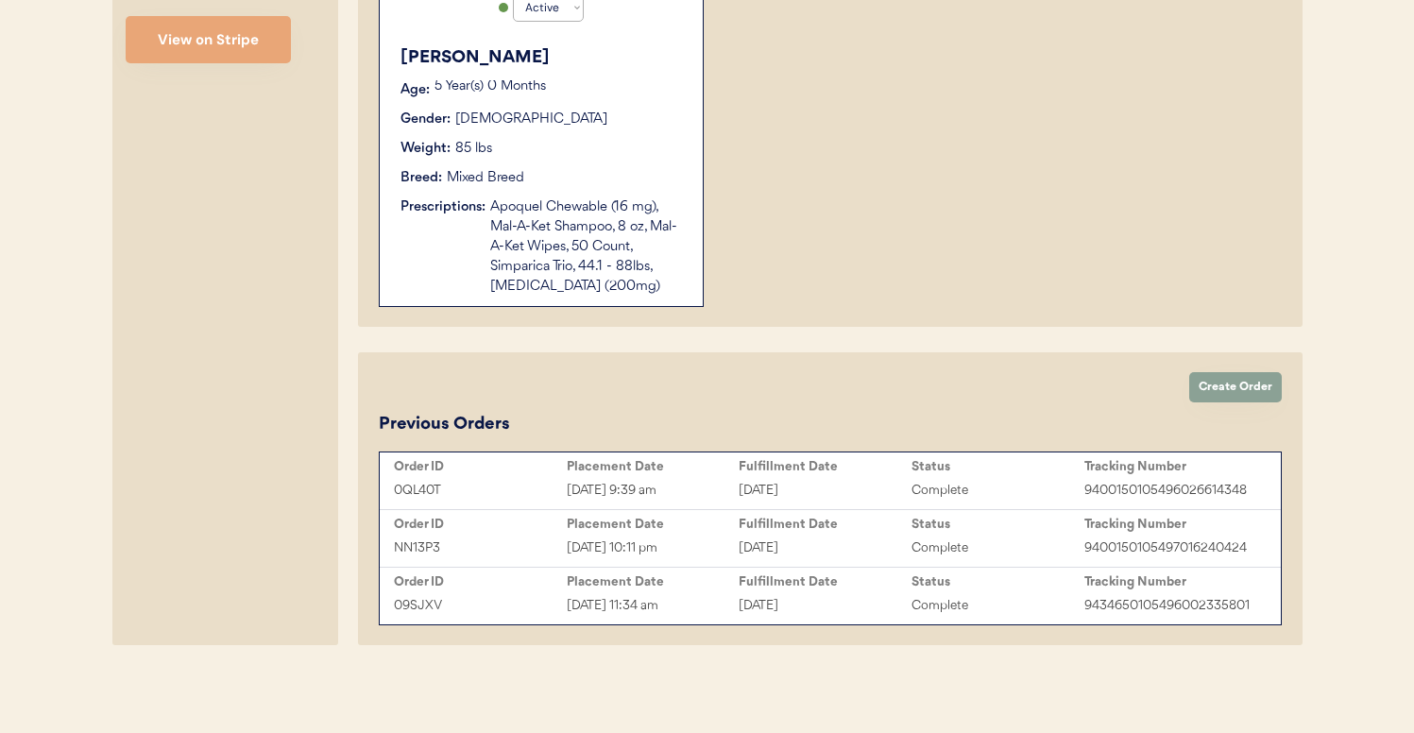
click at [461, 270] on div "Prescriptions: Apoquel Chewable (16 mg), Mal-A-Ket Shampoo, 8 oz, Mal-A-Ket Wip…" at bounding box center [541, 246] width 283 height 99
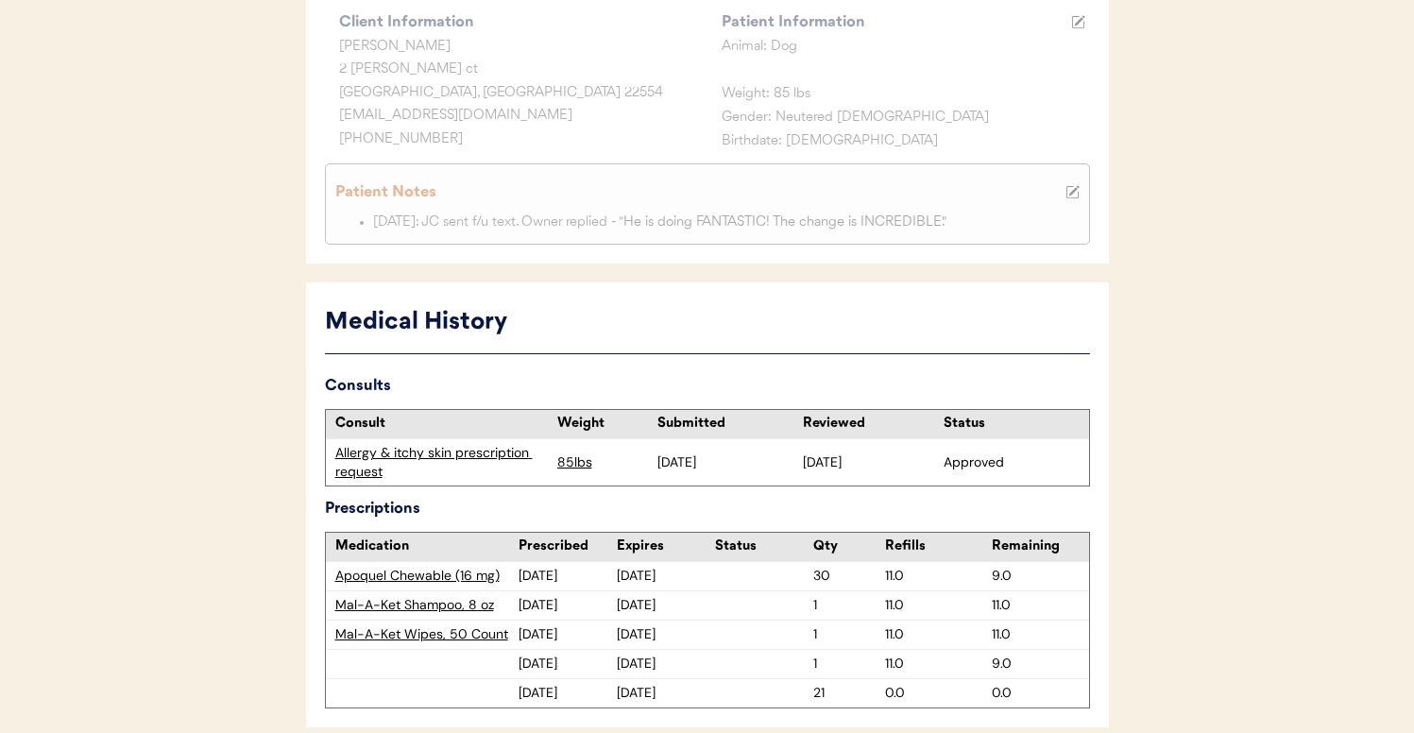
scroll to position [357, 0]
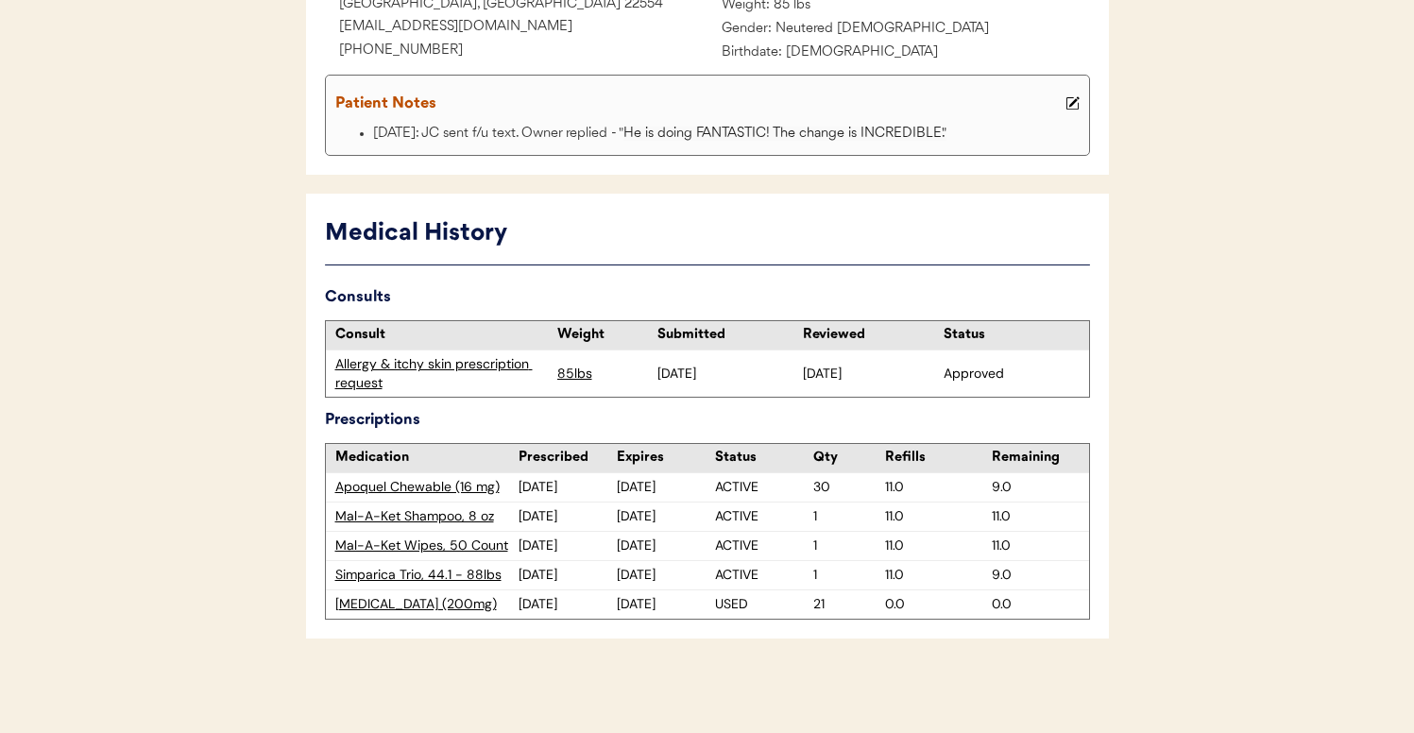
click at [365, 378] on div "Allergy & itchy skin prescription request" at bounding box center [441, 373] width 212 height 37
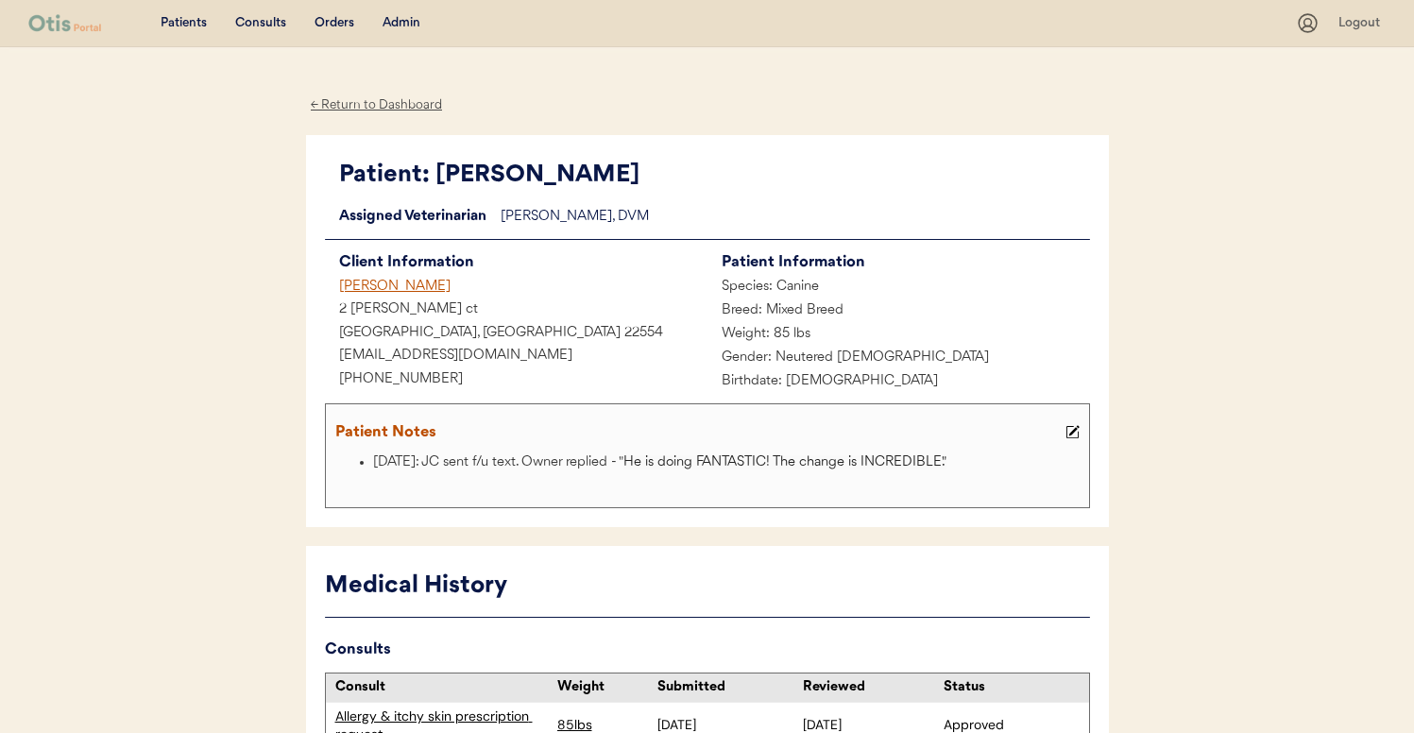
click at [423, 283] on div "Heather Mangano" at bounding box center [516, 288] width 382 height 24
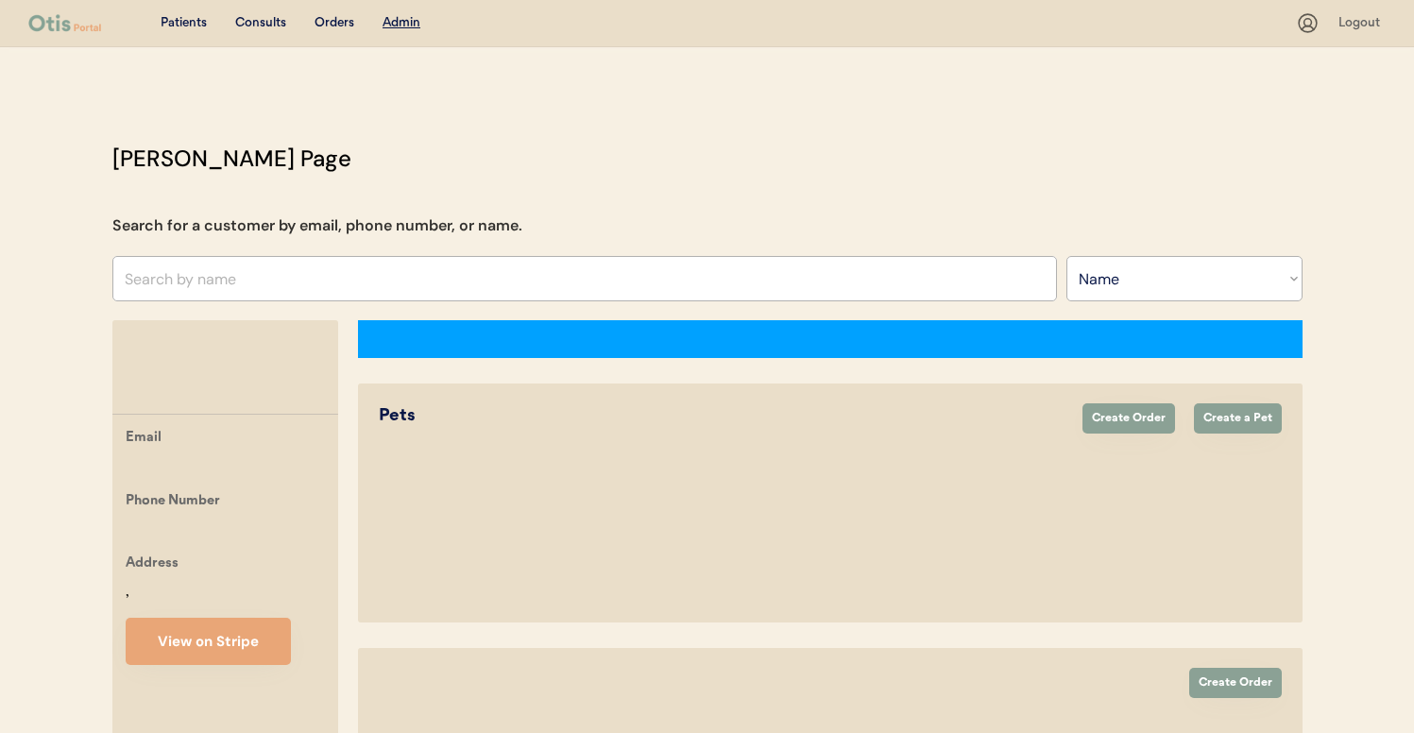
select select ""Name""
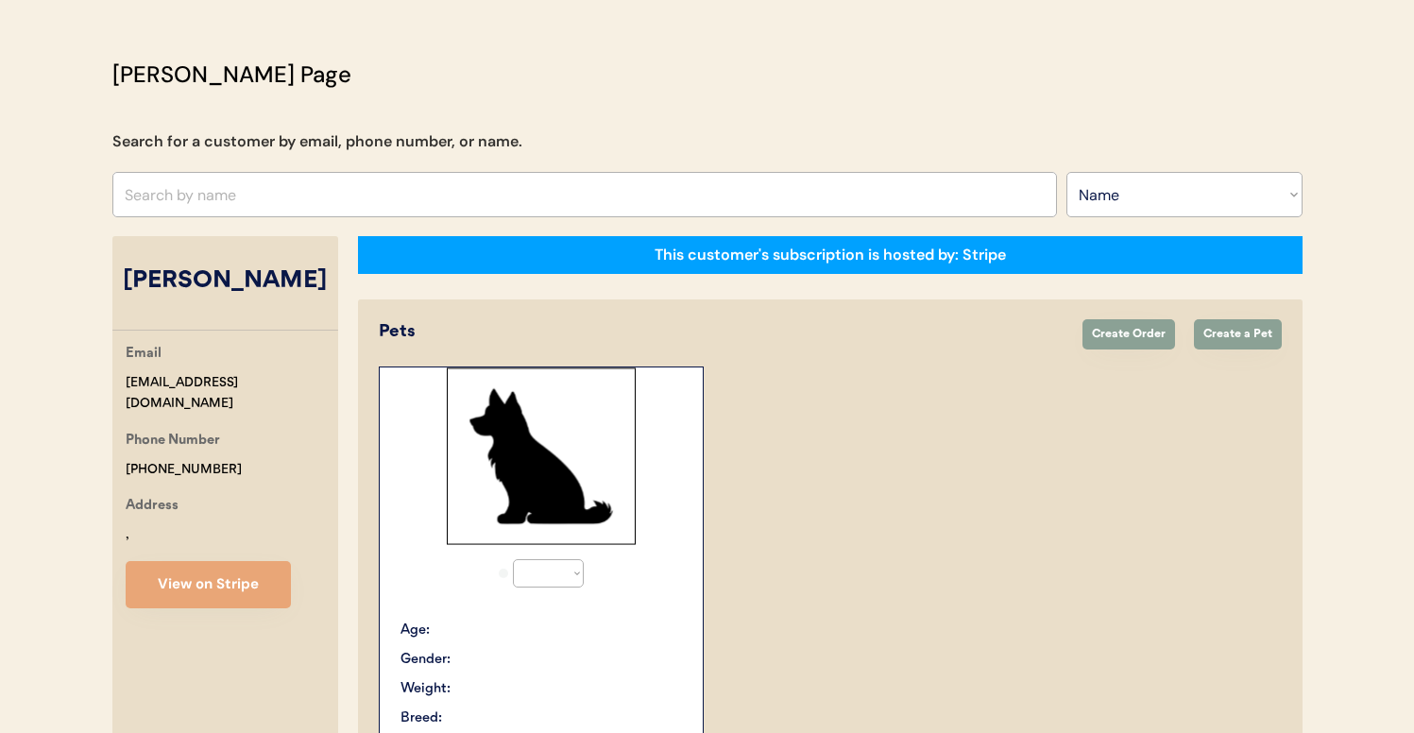
select select "true"
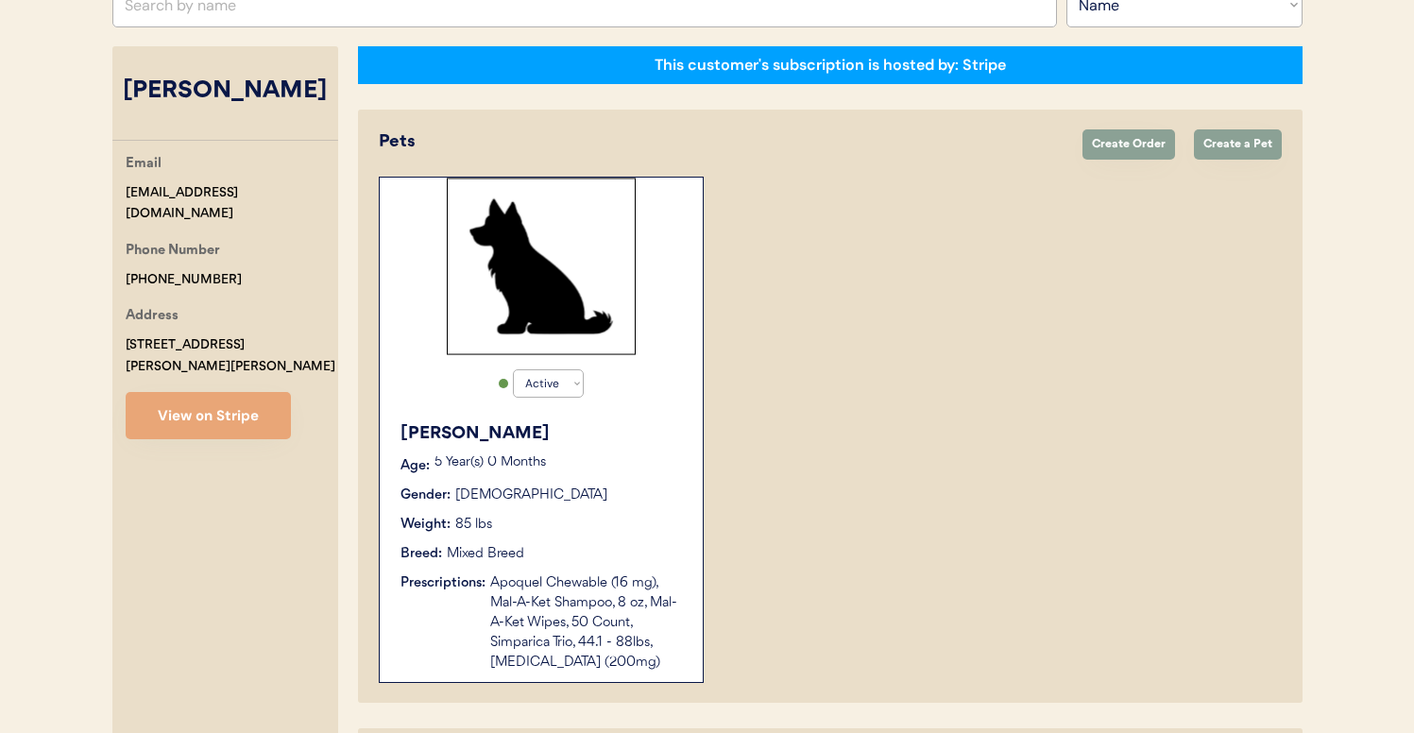
scroll to position [650, 0]
